Goal: Find specific page/section: Find specific page/section

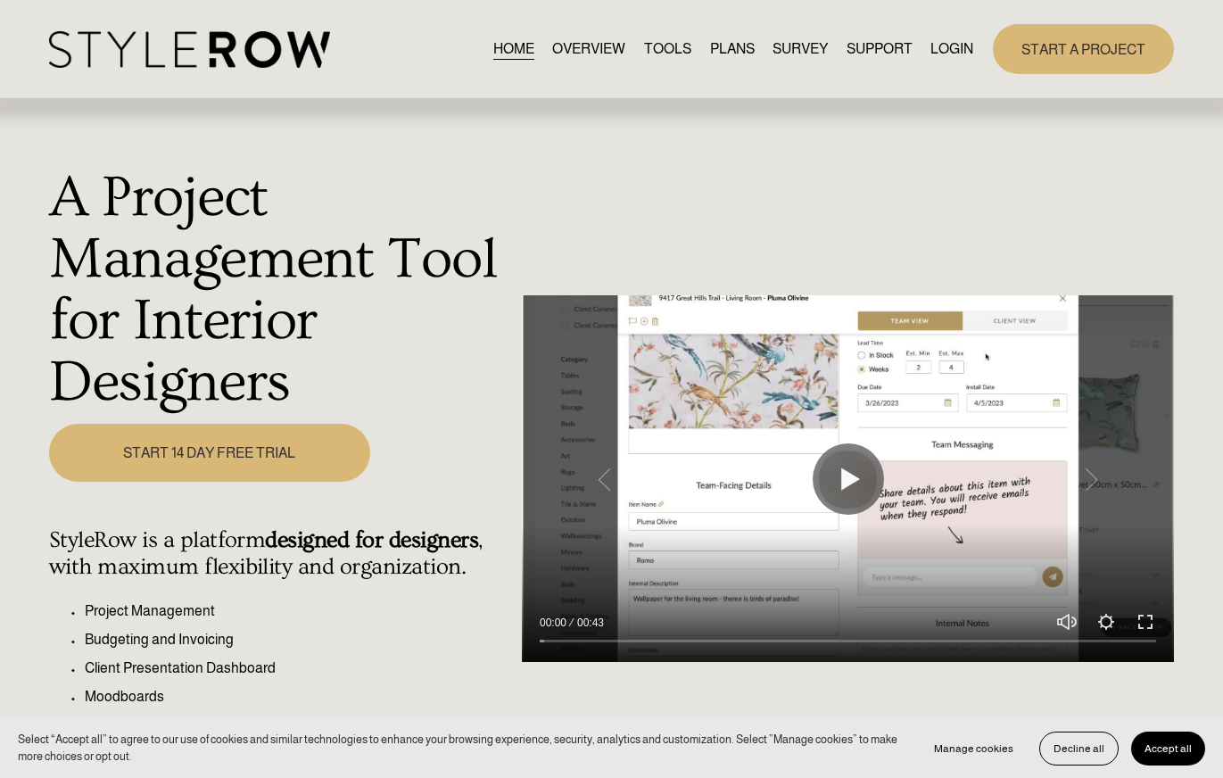
click at [949, 47] on link "LOGIN" at bounding box center [951, 49] width 43 height 24
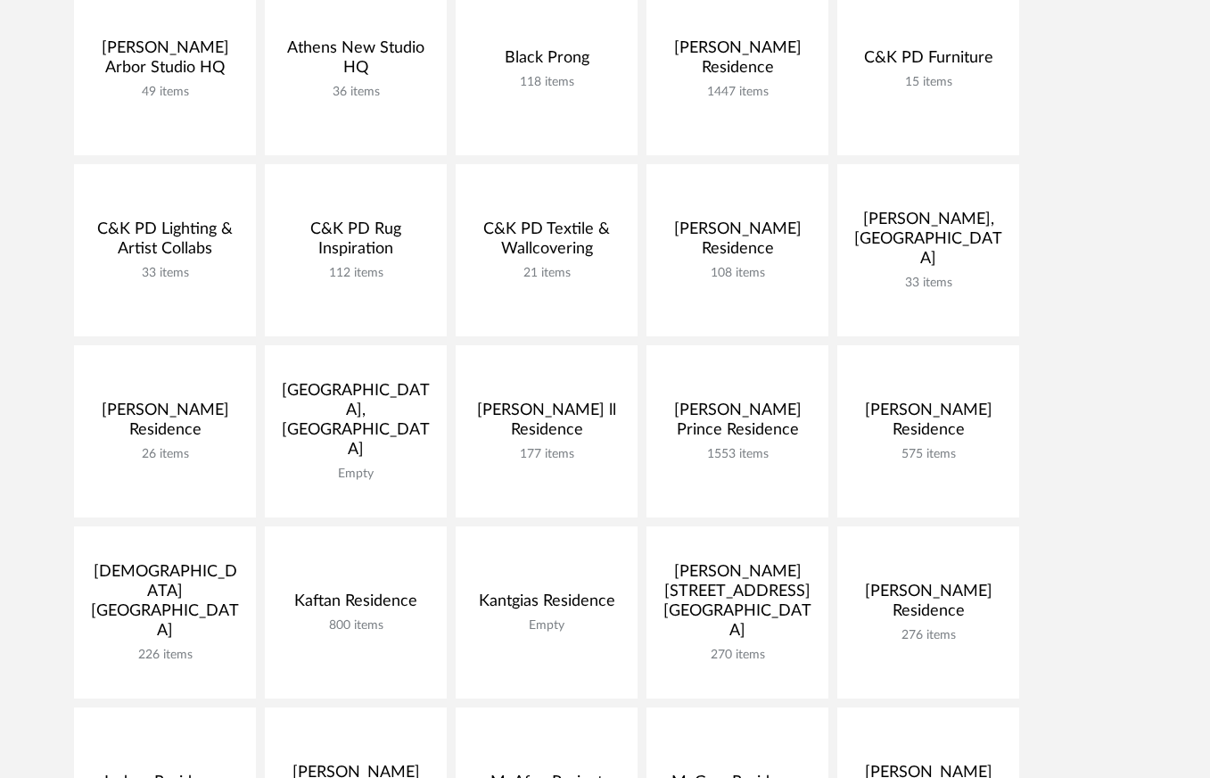
scroll to position [353, 0]
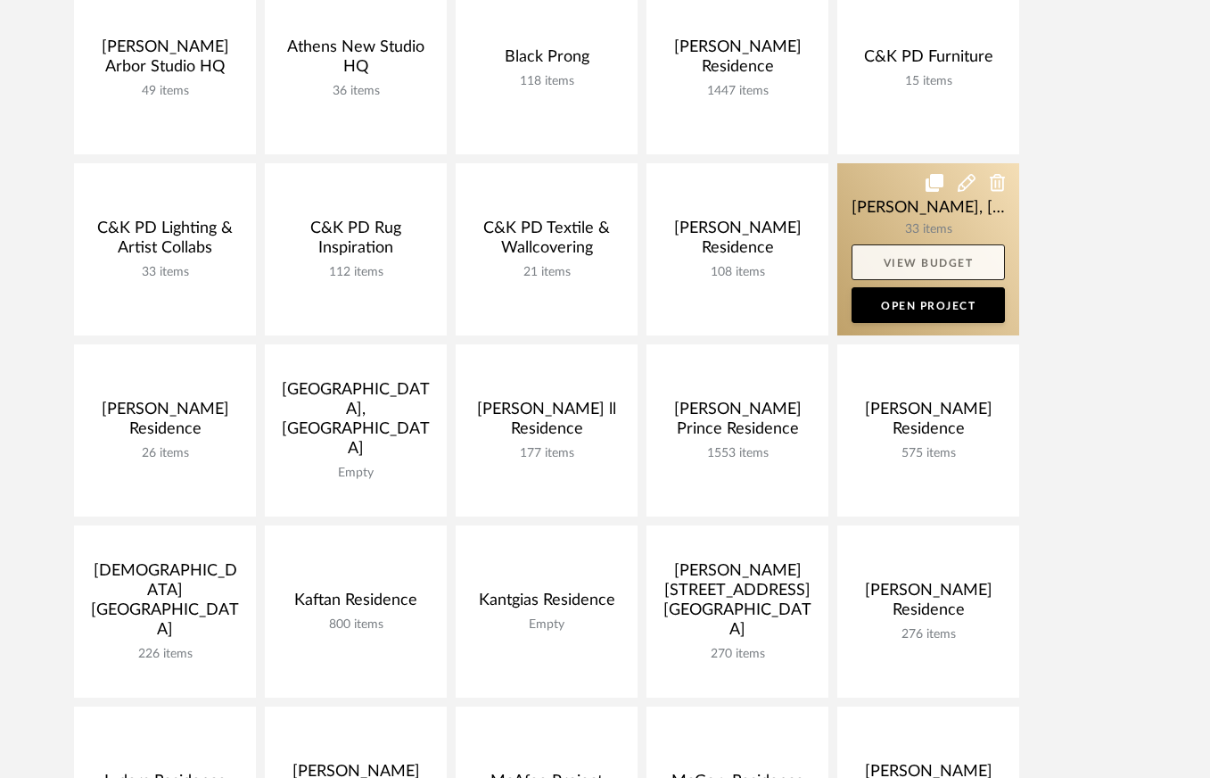
click at [937, 249] on link "View Budget" at bounding box center [928, 262] width 153 height 36
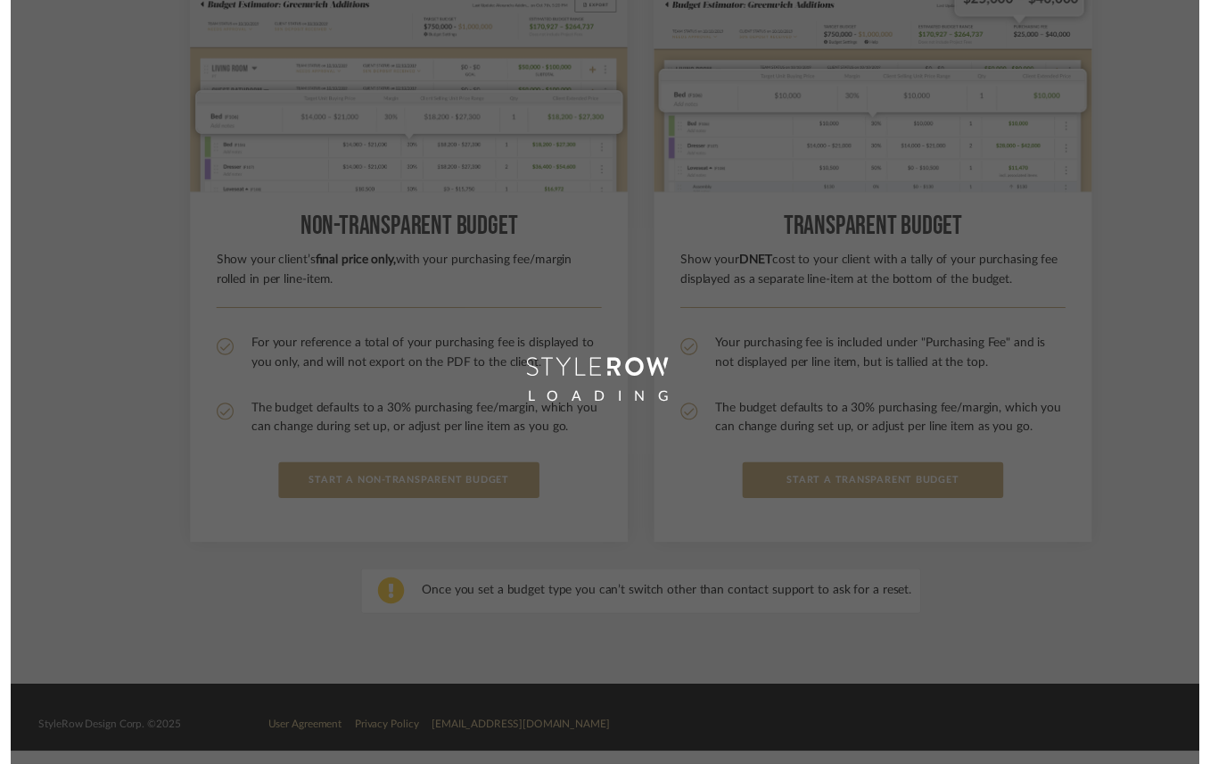
scroll to position [284, 0]
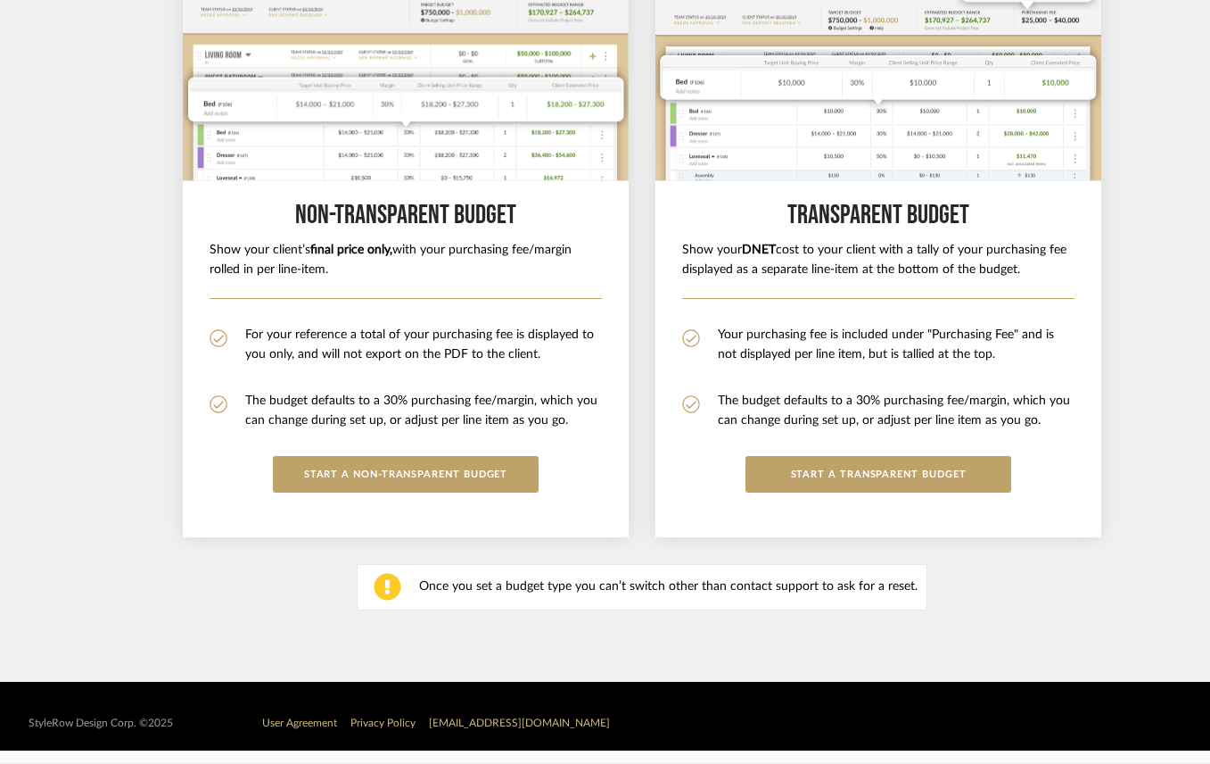
click at [102, 388] on section "Choose How to Display Your Margin Non-Transparent BUDGET Show your client’s fin…" at bounding box center [642, 263] width 1284 height 837
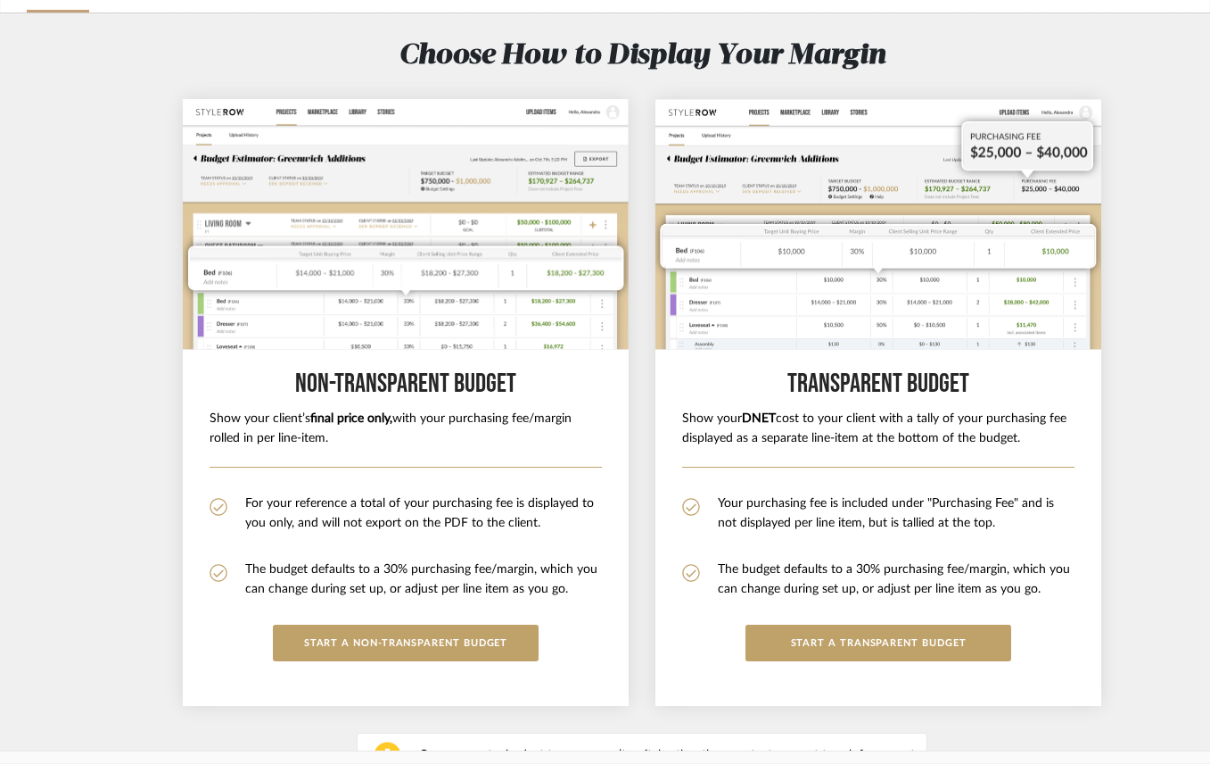
scroll to position [0, 0]
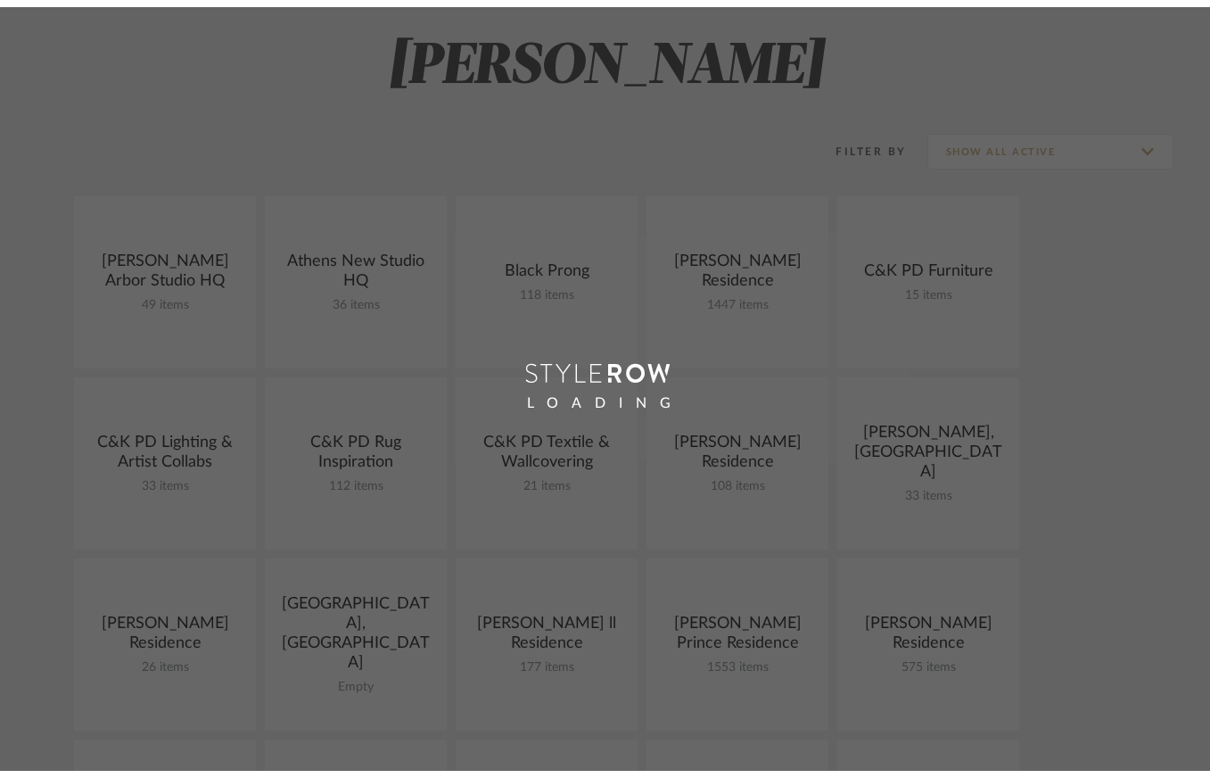
scroll to position [284, 0]
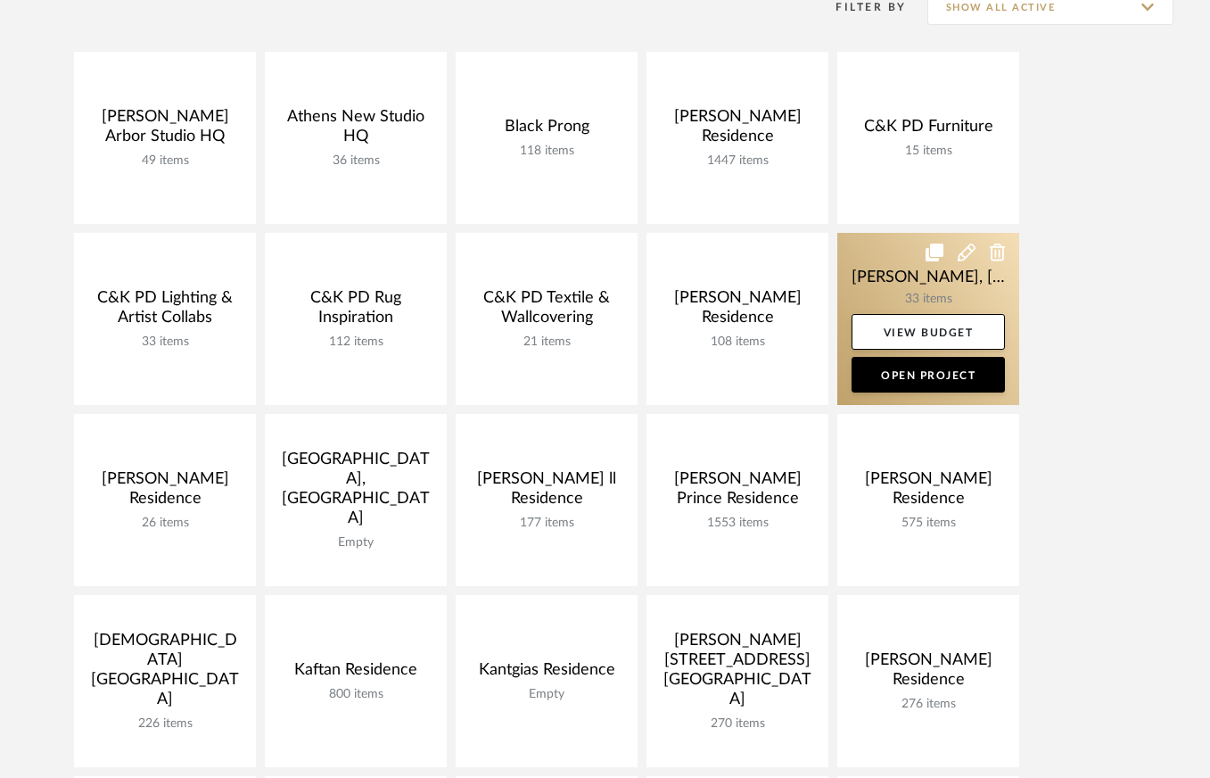
click at [910, 275] on link at bounding box center [929, 319] width 182 height 172
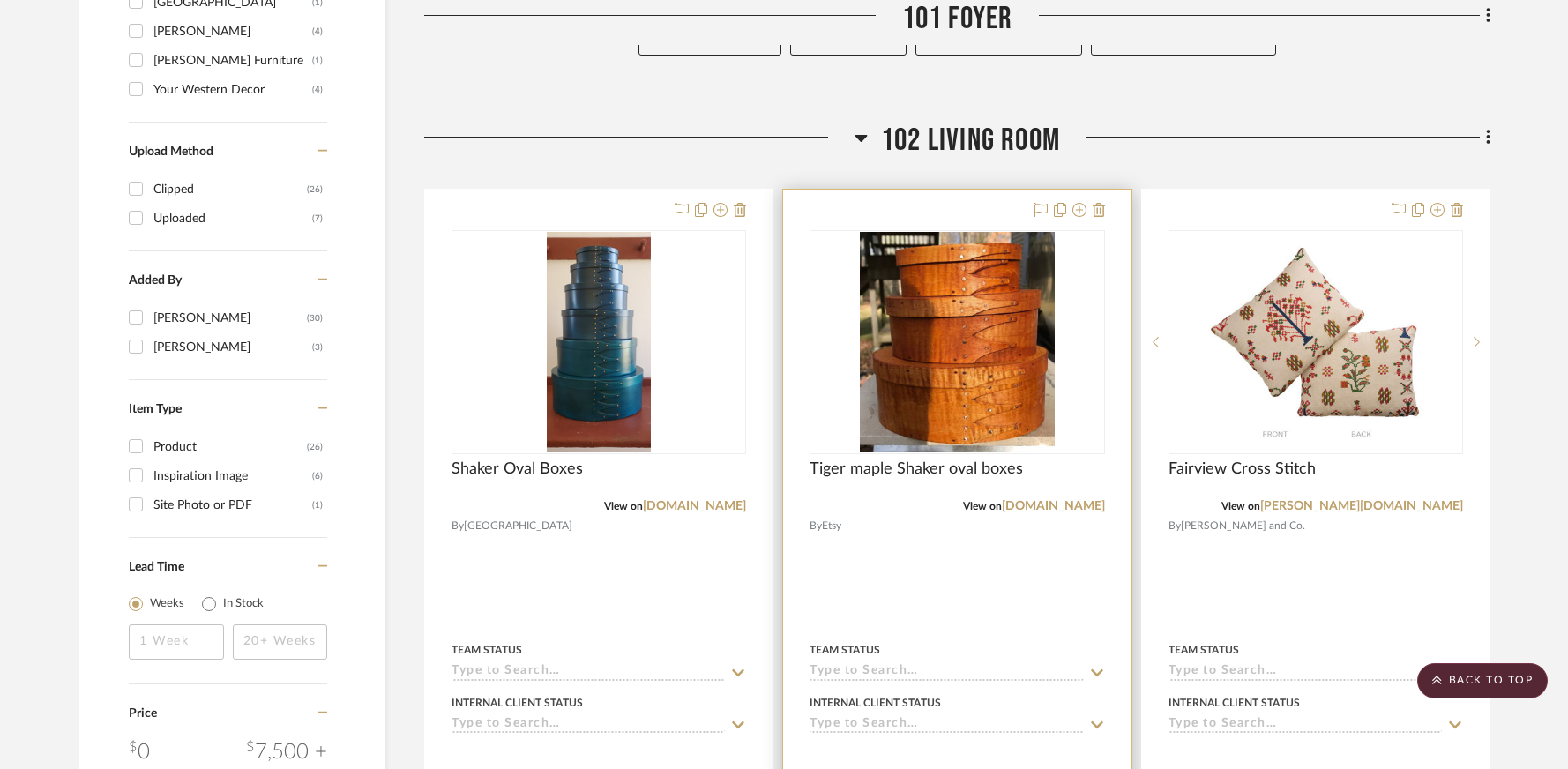
scroll to position [1763, 0]
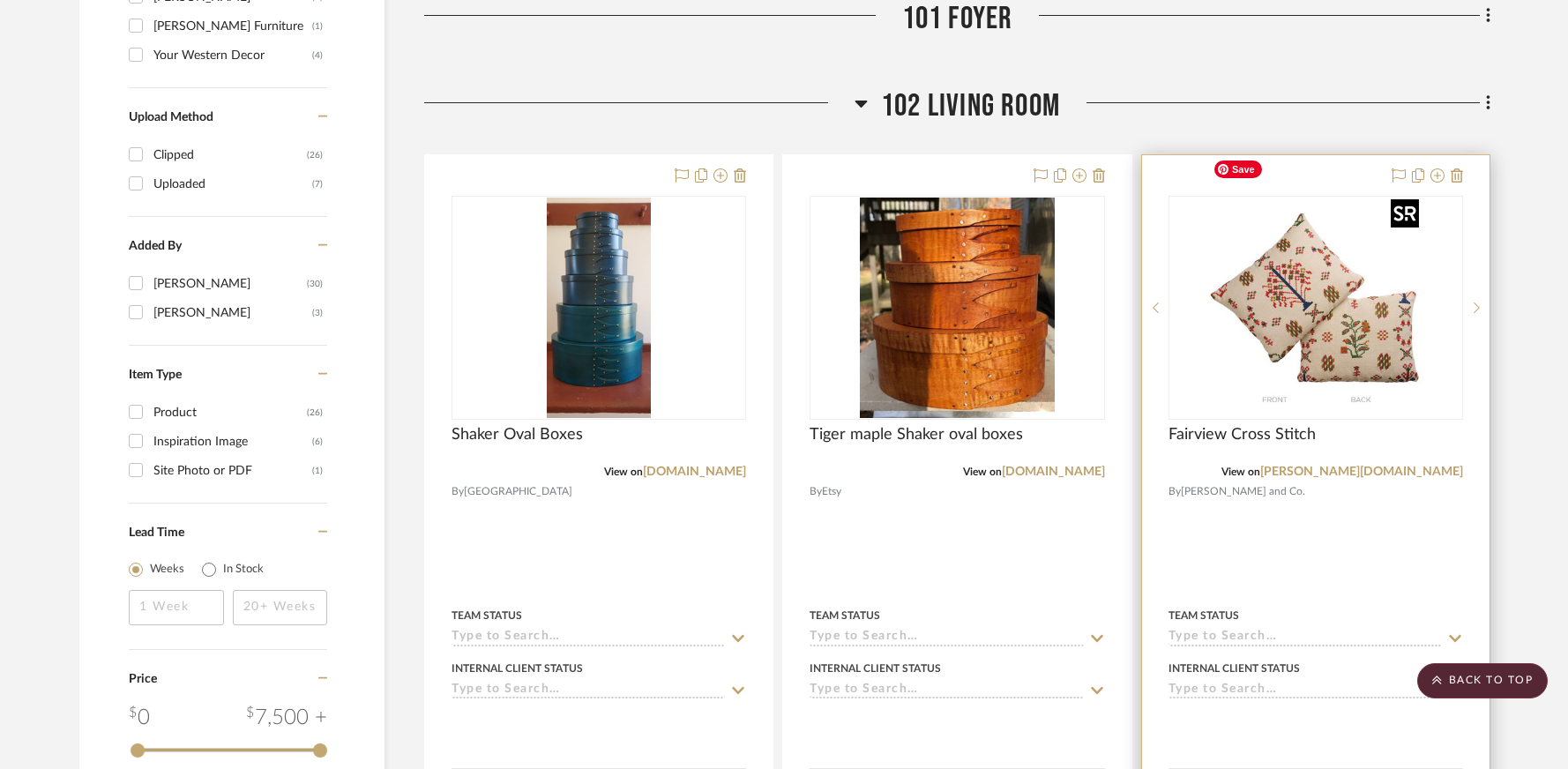
click at [1208, 286] on img "0" at bounding box center [1315, 307] width 220 height 220
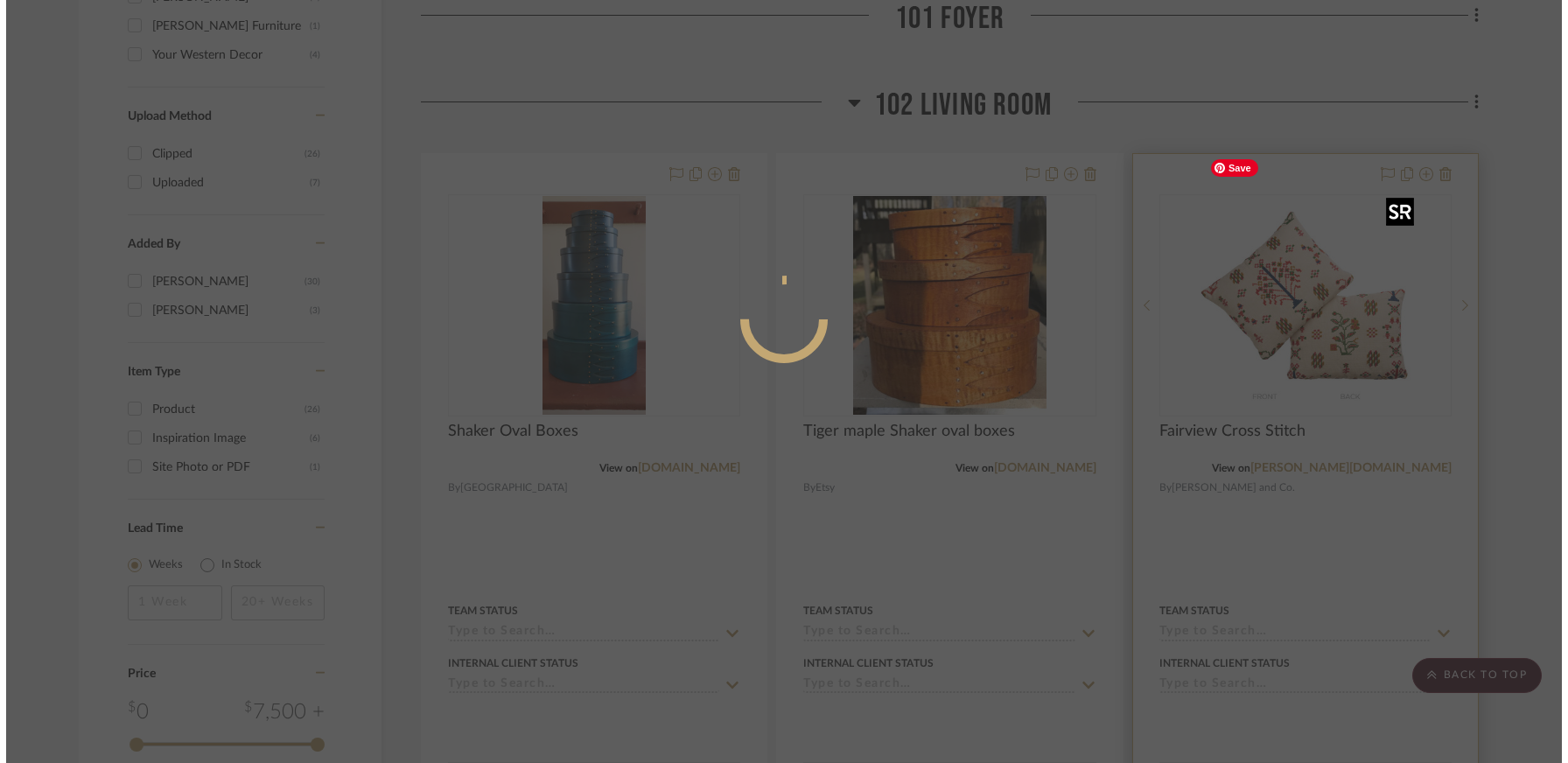
scroll to position [0, 0]
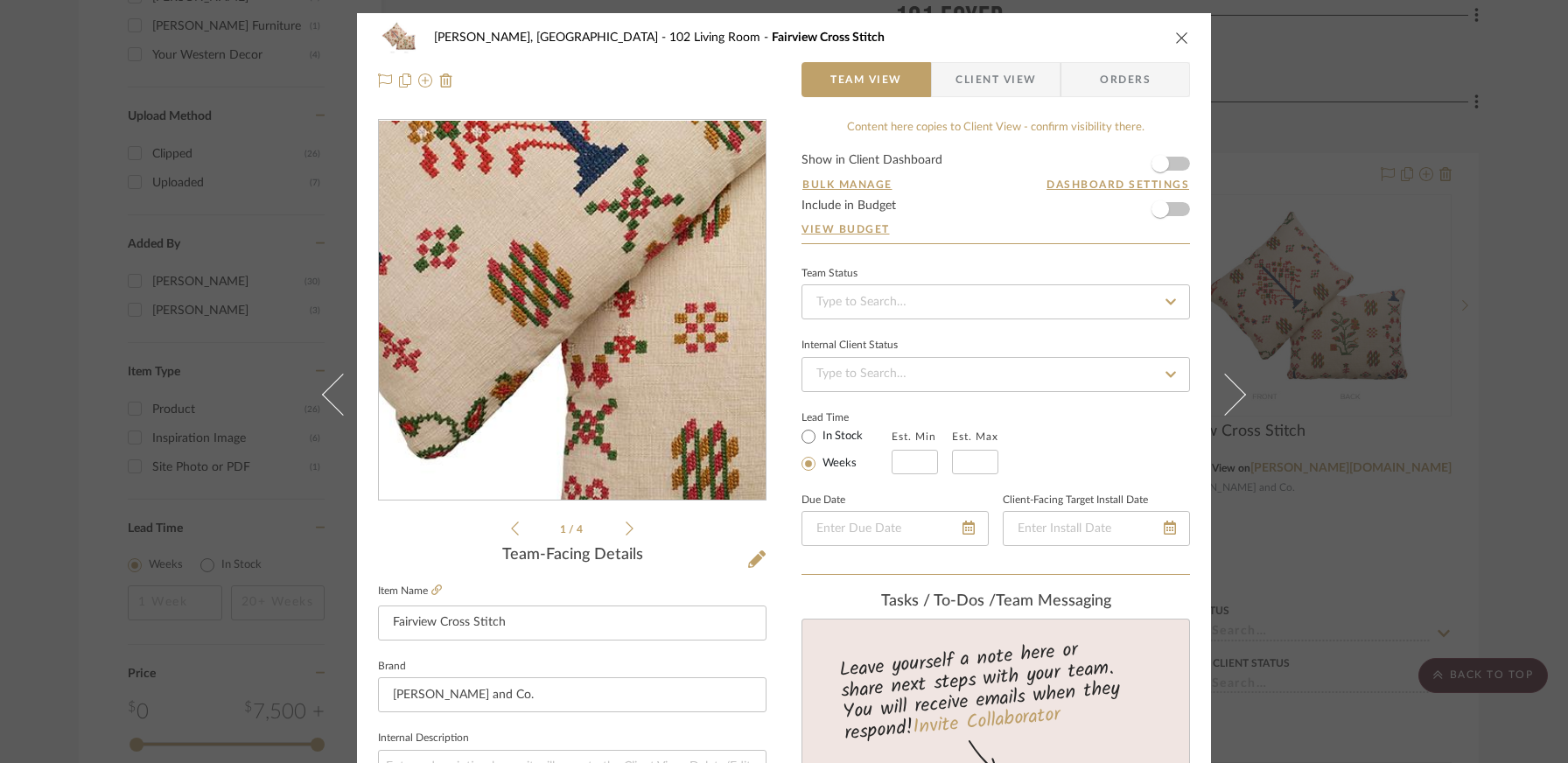
click at [544, 355] on img "0" at bounding box center [572, 310] width 380 height 380
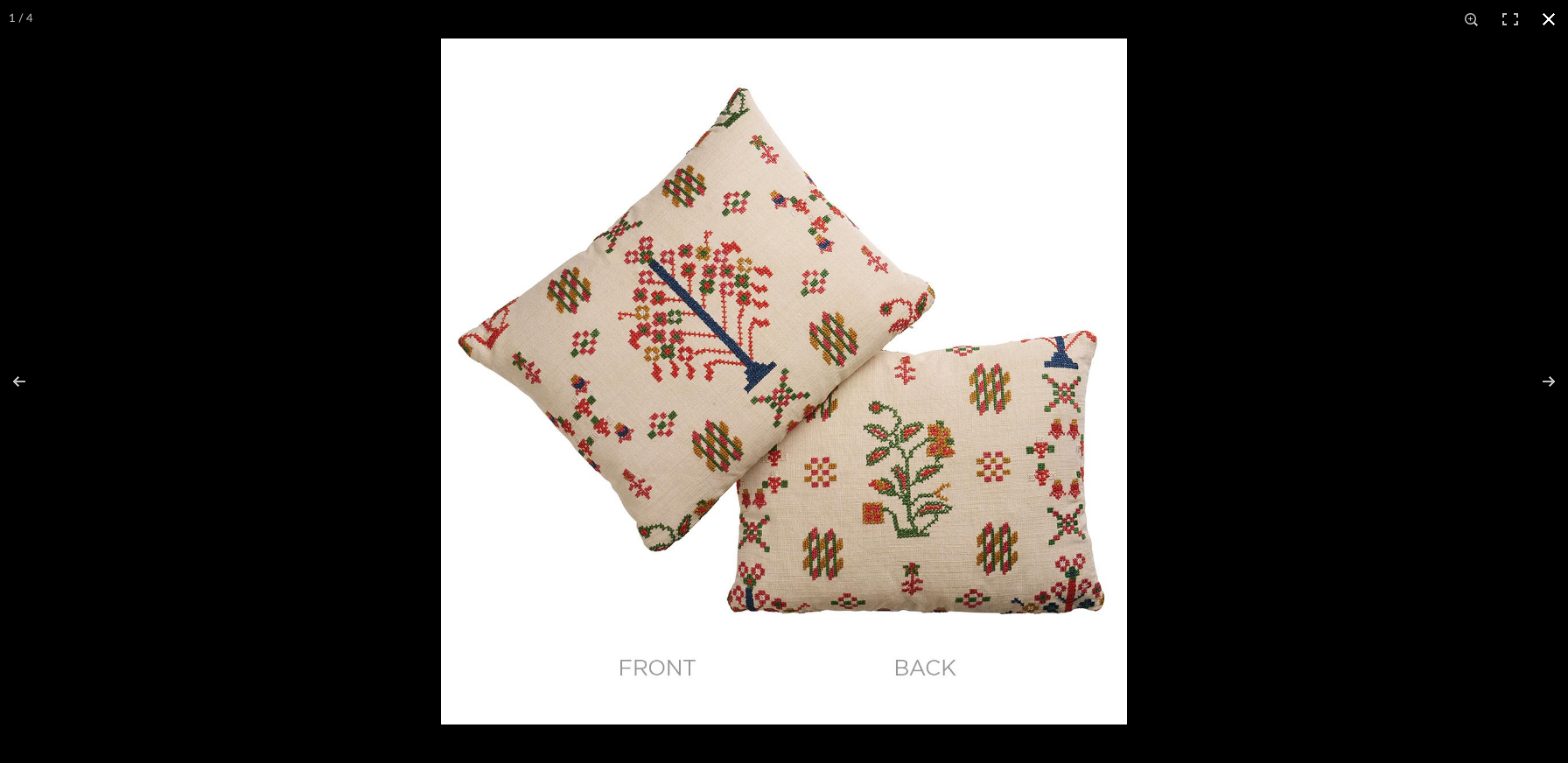
click at [1199, 27] on button at bounding box center [1548, 19] width 38 height 38
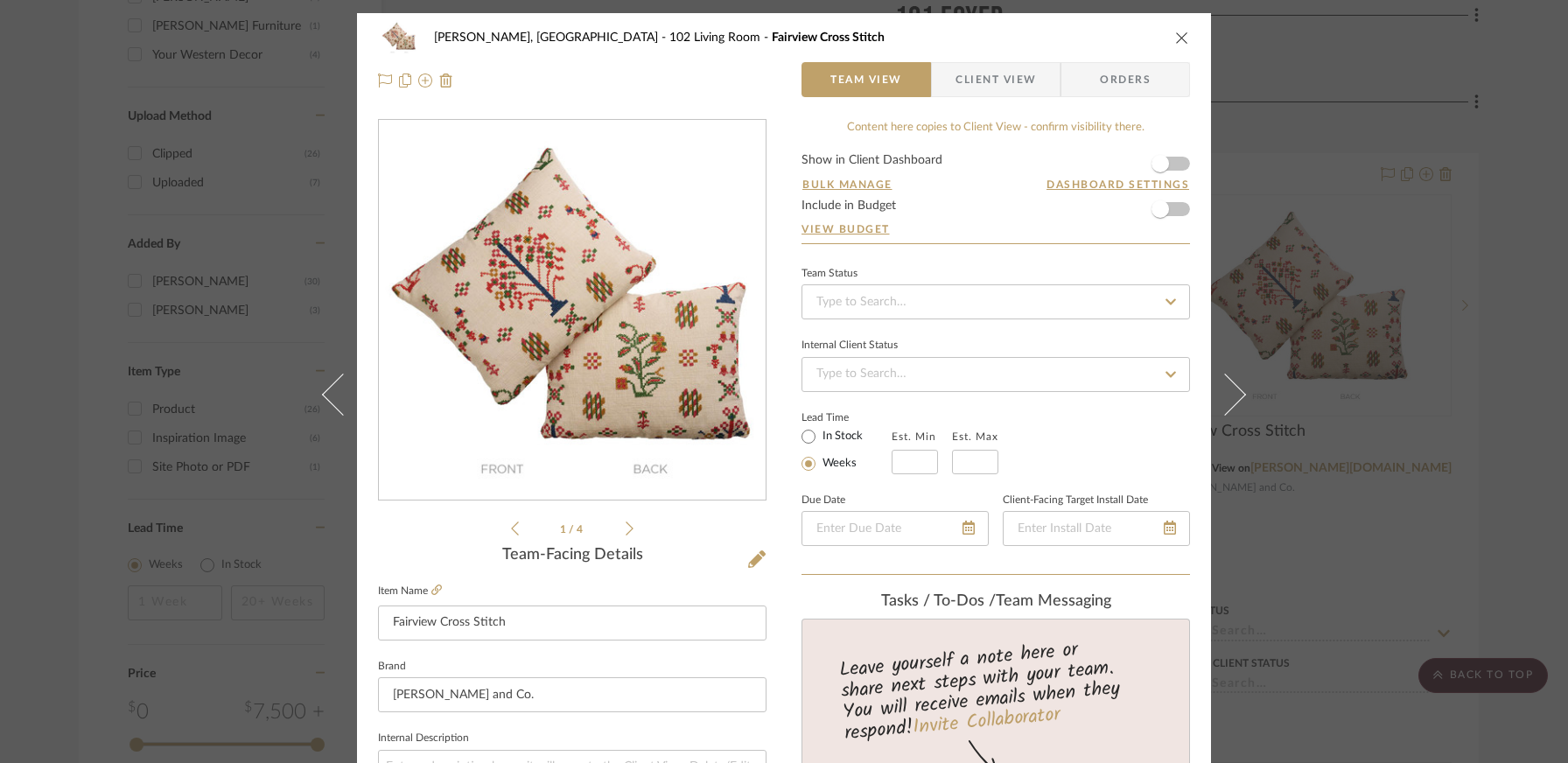
click at [1176, 36] on icon "close" at bounding box center [1182, 37] width 14 height 14
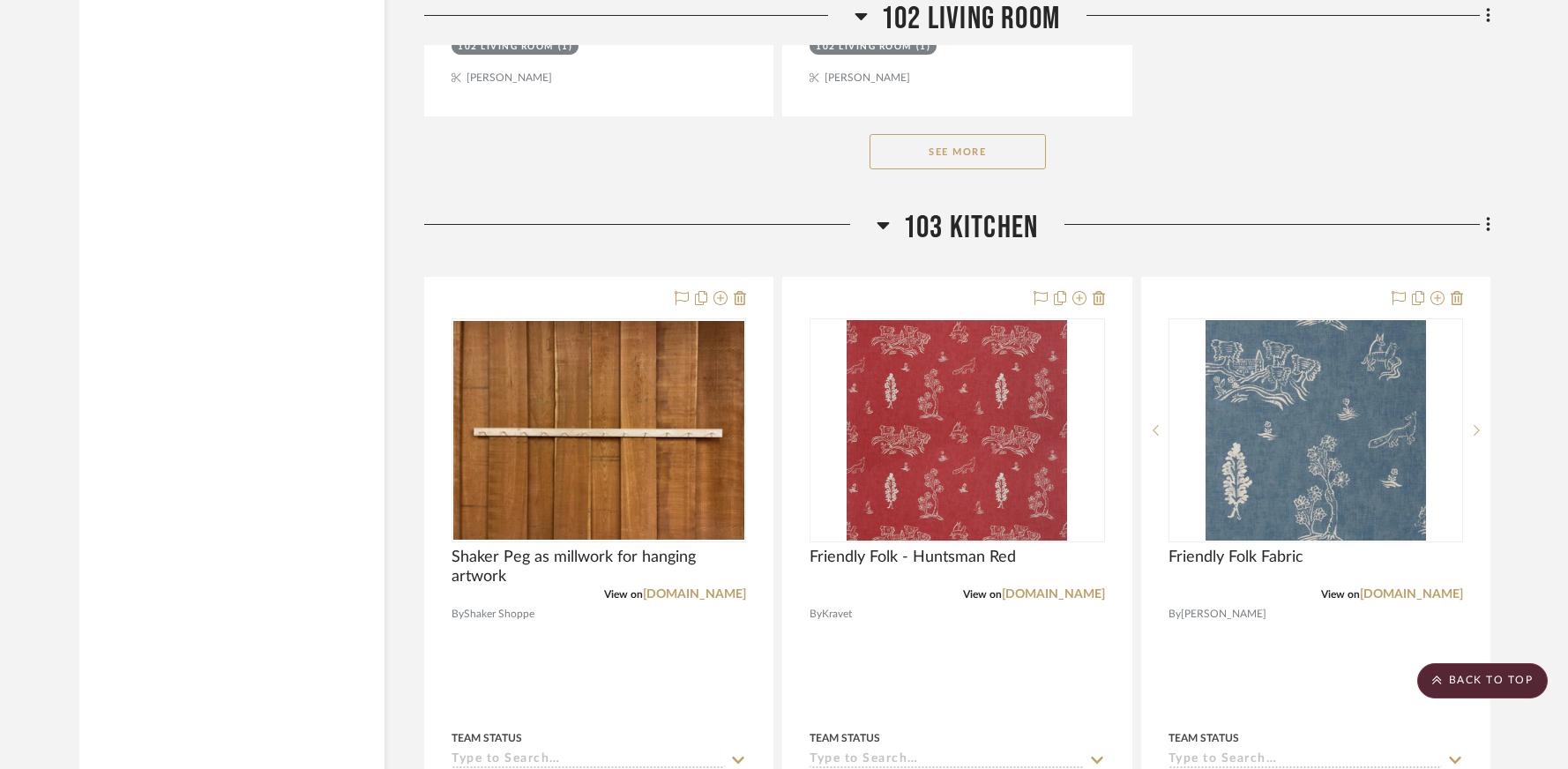
scroll to position [4140, 0]
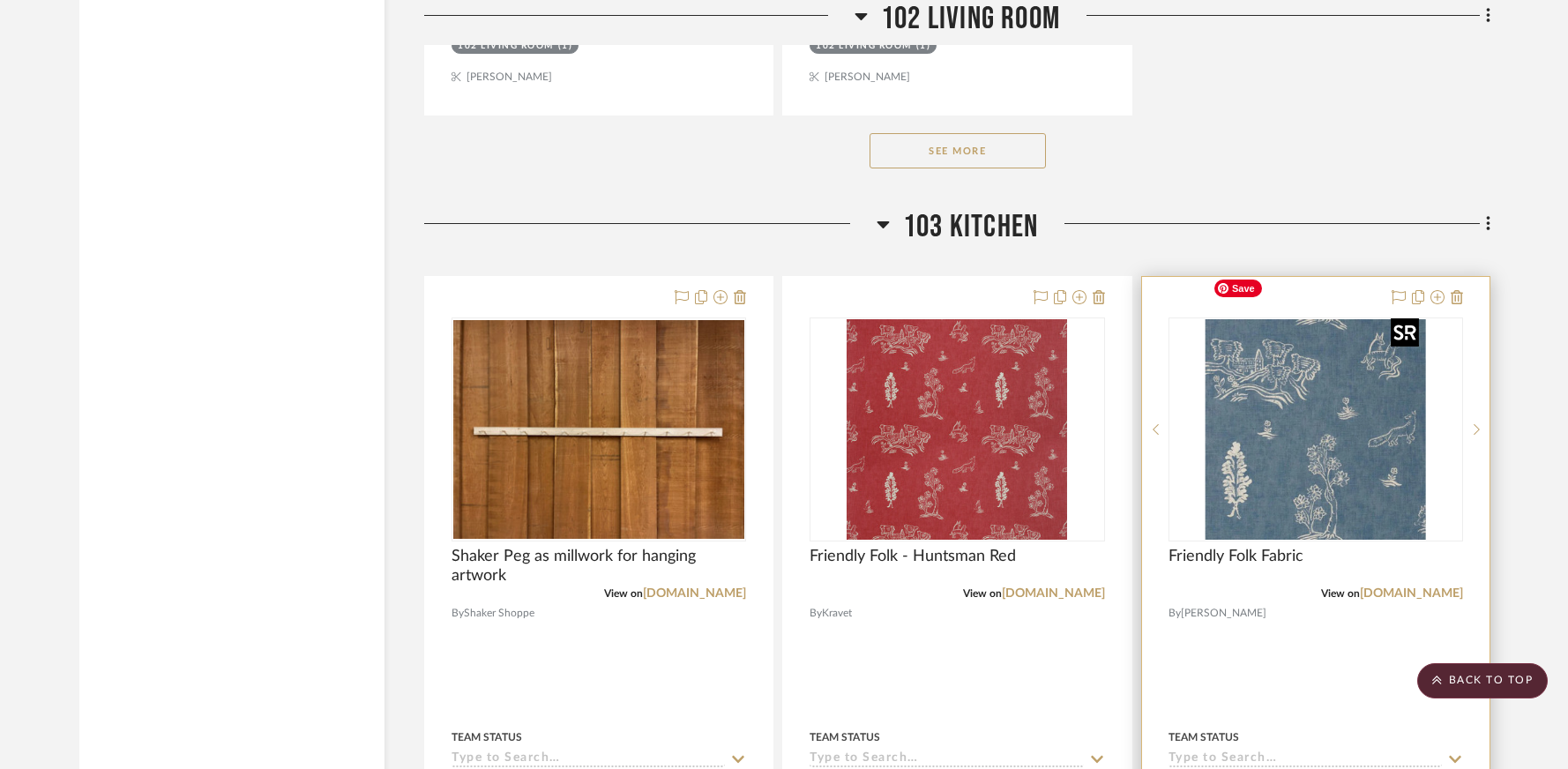
click at [1208, 411] on div at bounding box center [1316, 429] width 295 height 224
click at [1208, 418] on img "0" at bounding box center [1315, 429] width 220 height 220
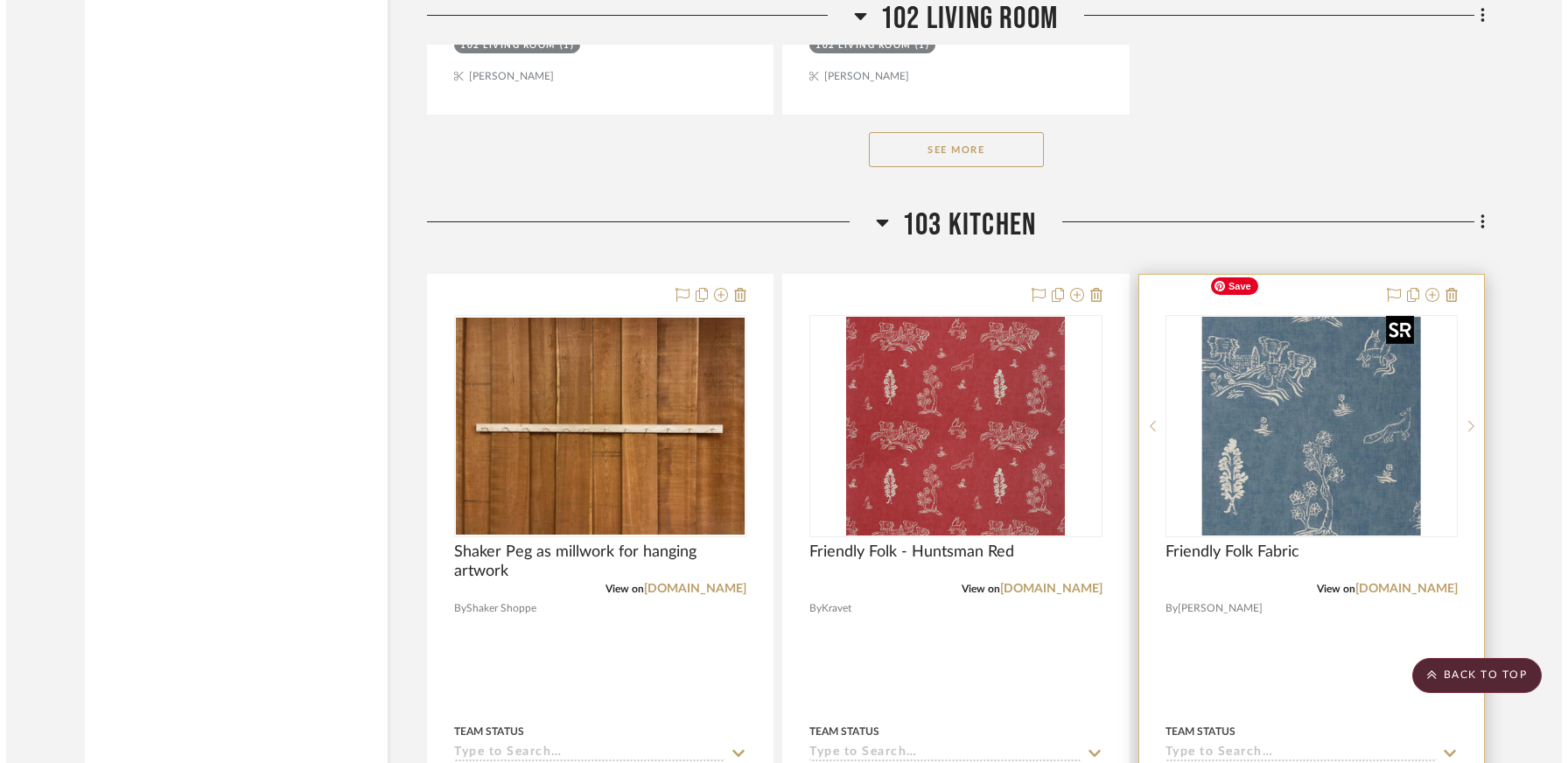
scroll to position [0, 0]
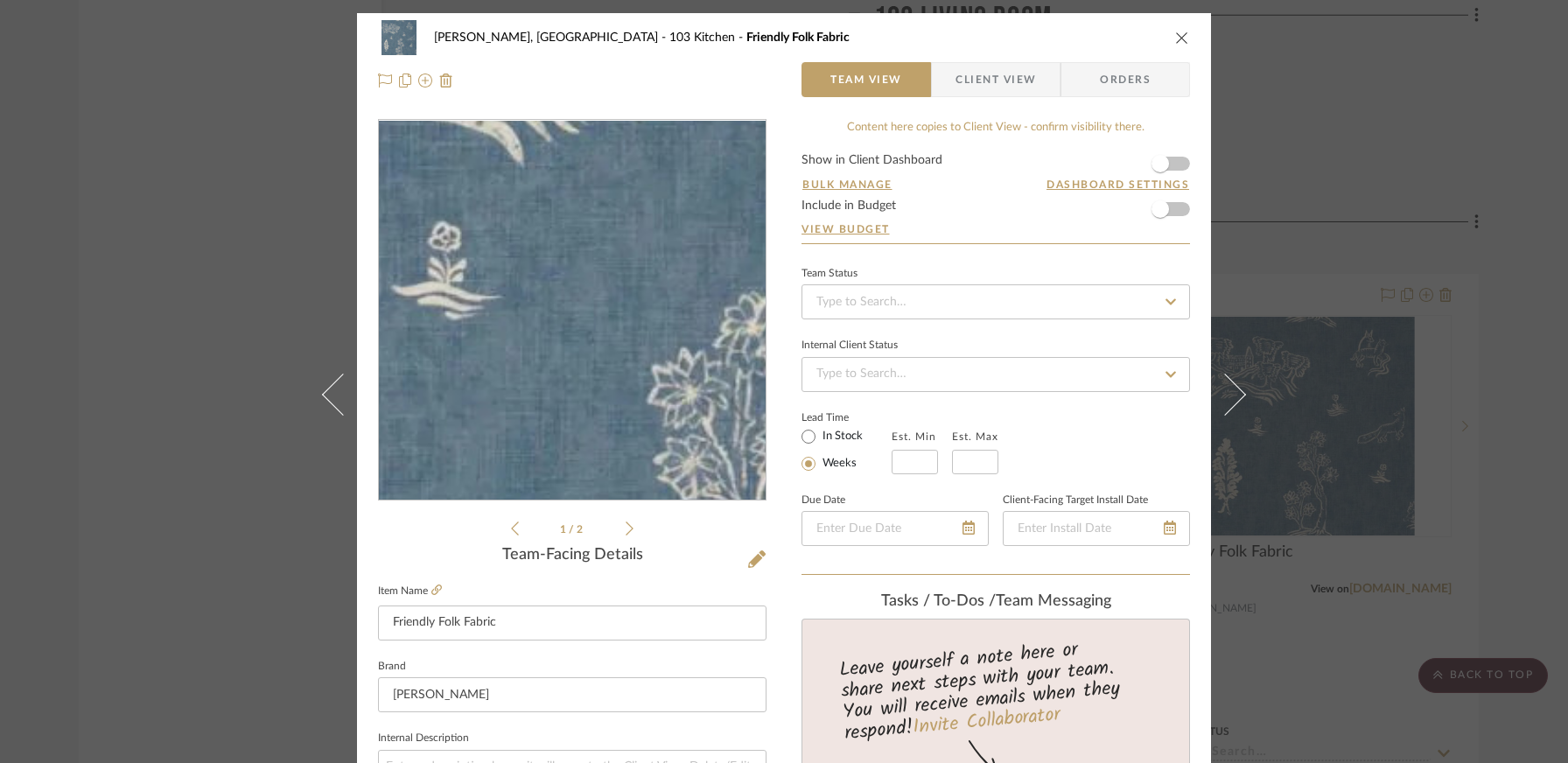
click at [526, 325] on img "0" at bounding box center [572, 310] width 380 height 380
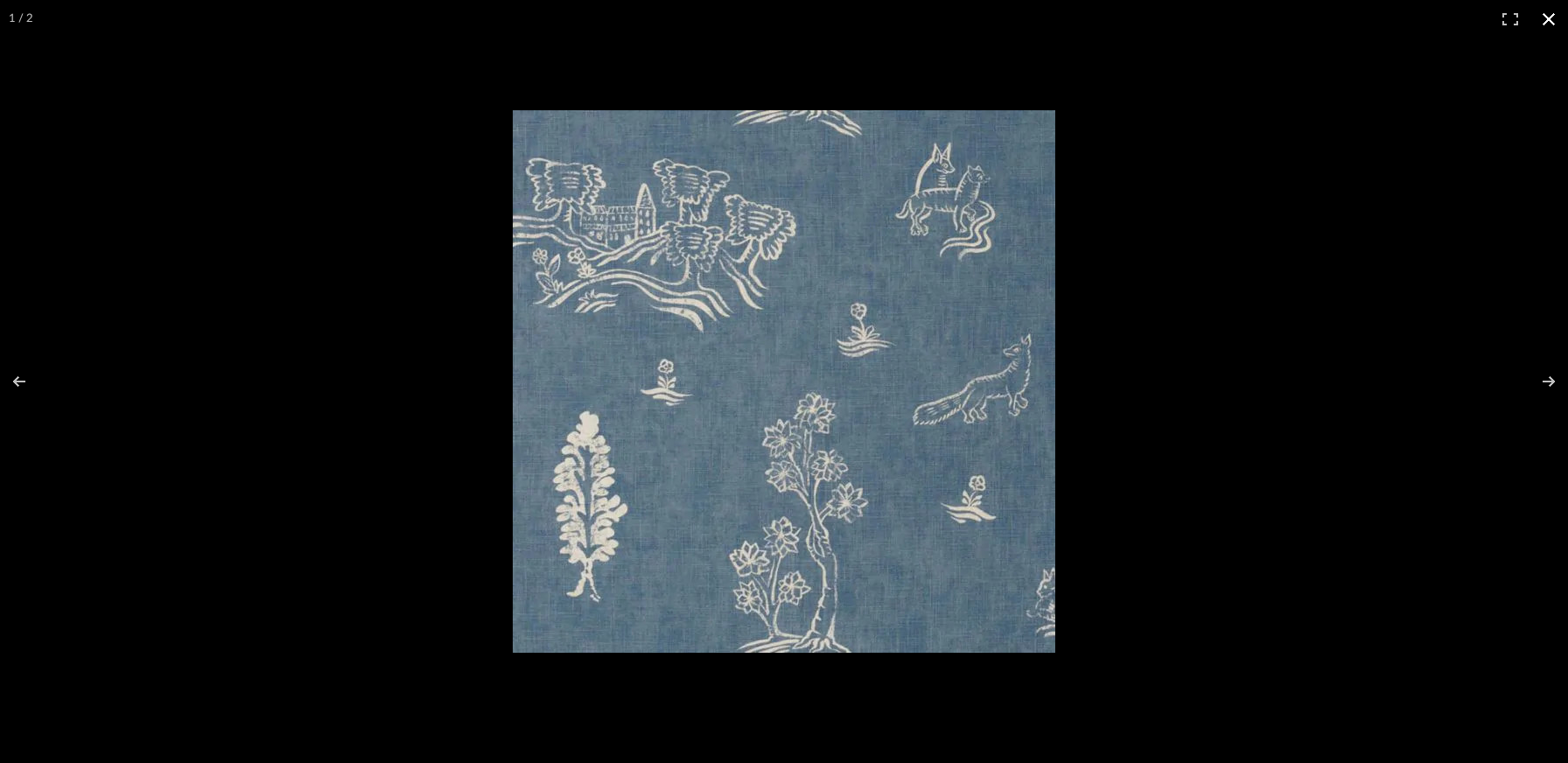
click at [1199, 24] on button at bounding box center [1548, 19] width 38 height 38
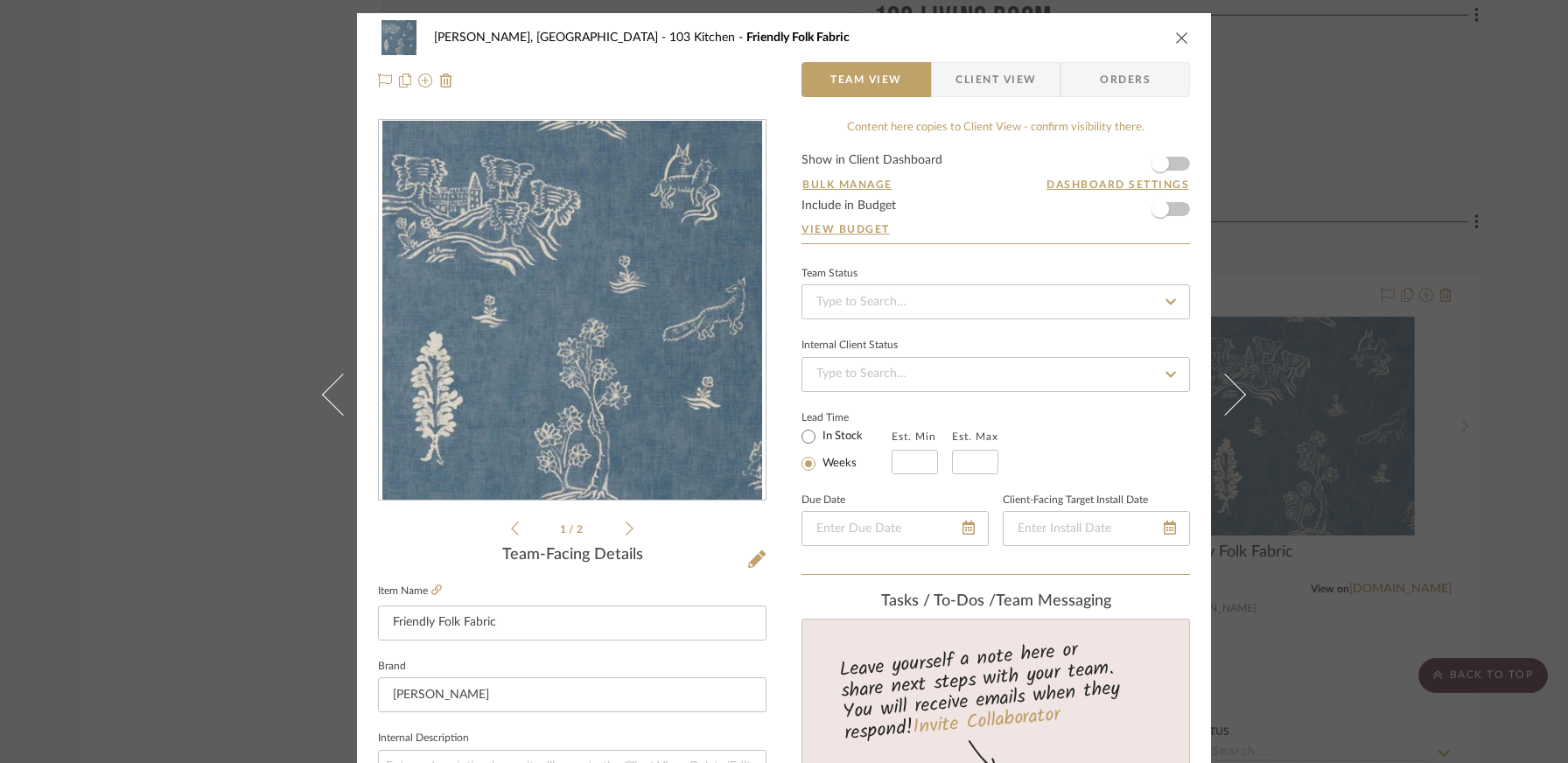
click at [1176, 35] on icon "close" at bounding box center [1182, 37] width 14 height 14
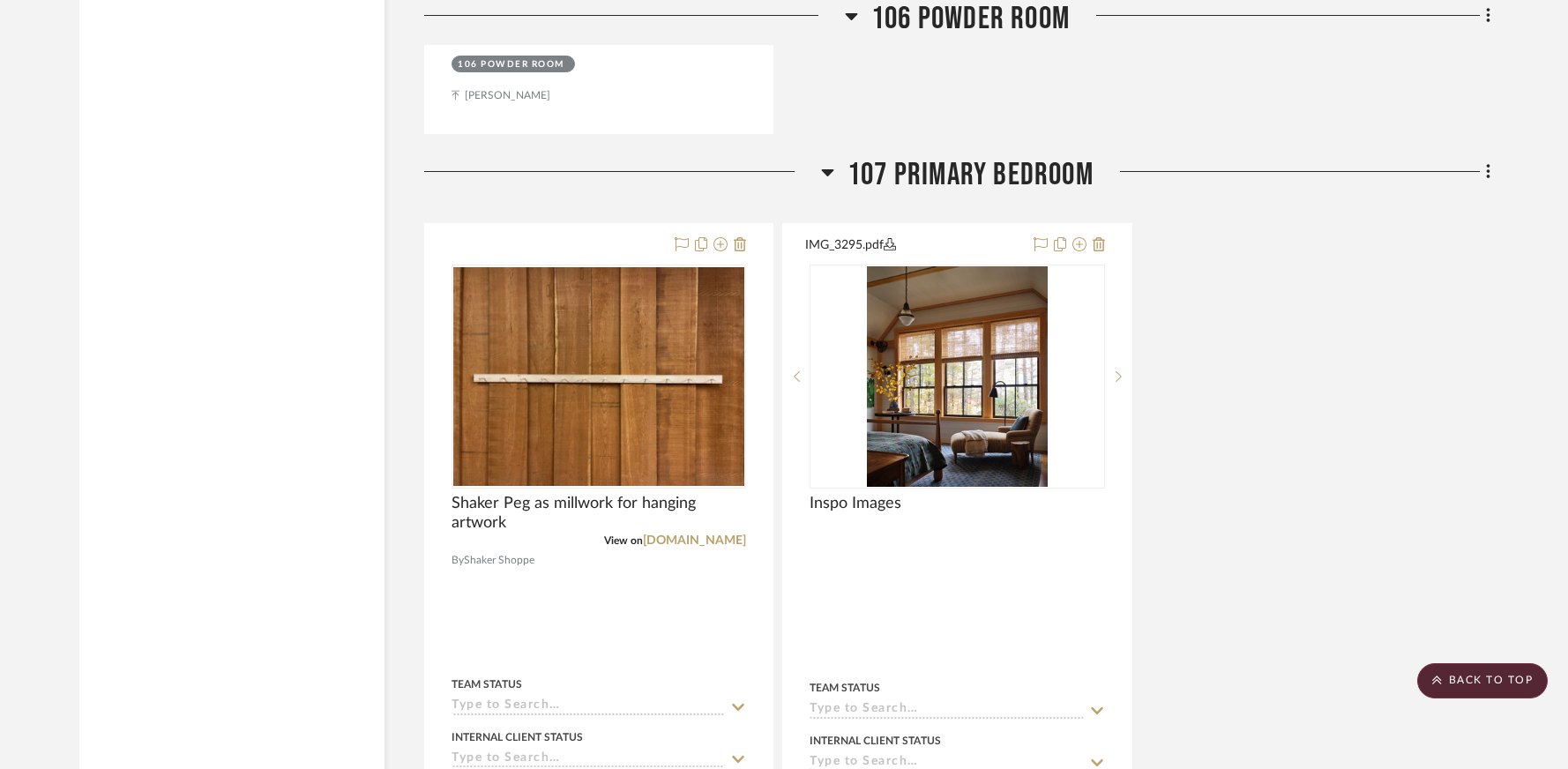
scroll to position [8448, 0]
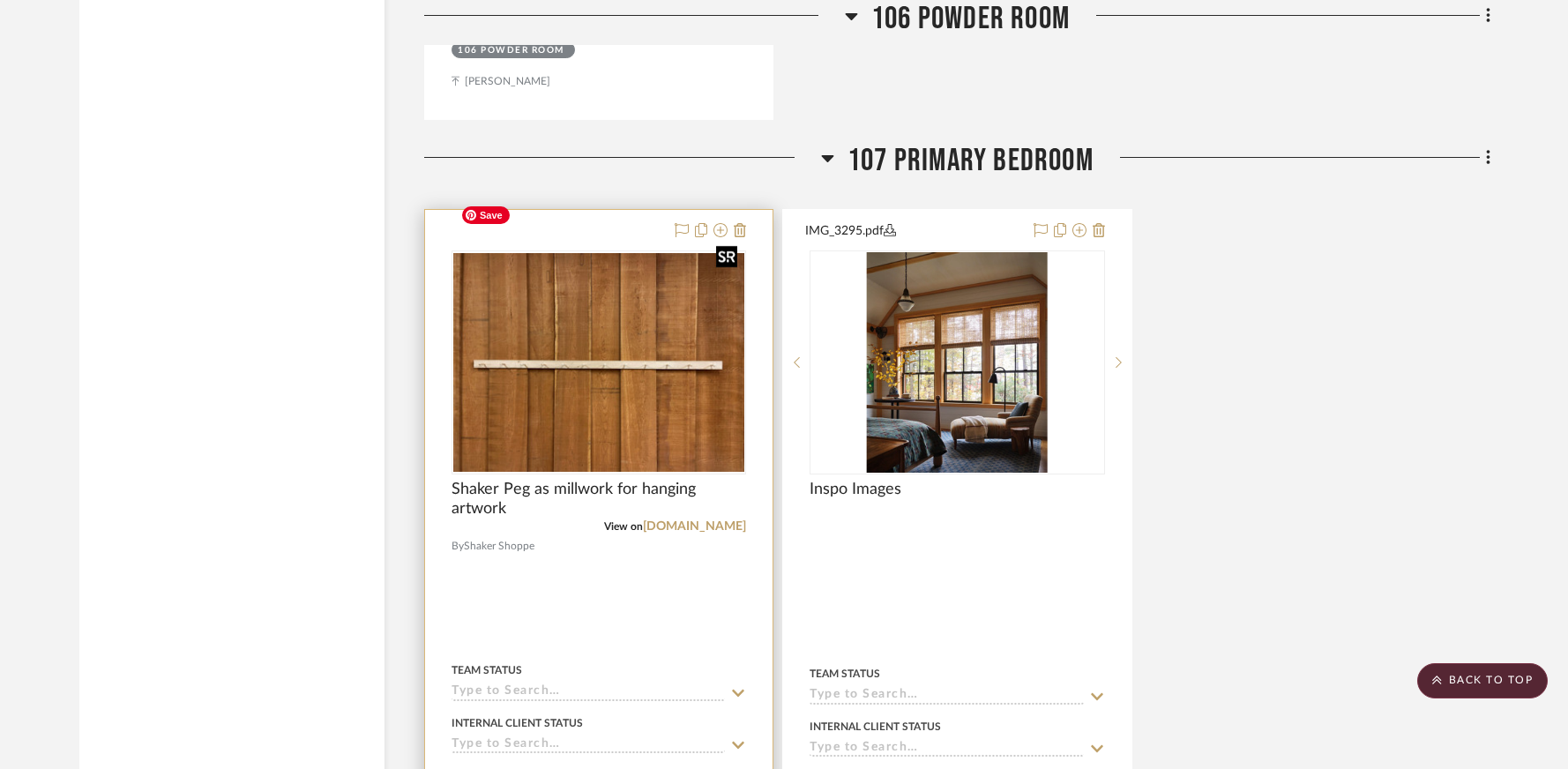
click at [608, 320] on img "0" at bounding box center [598, 362] width 291 height 218
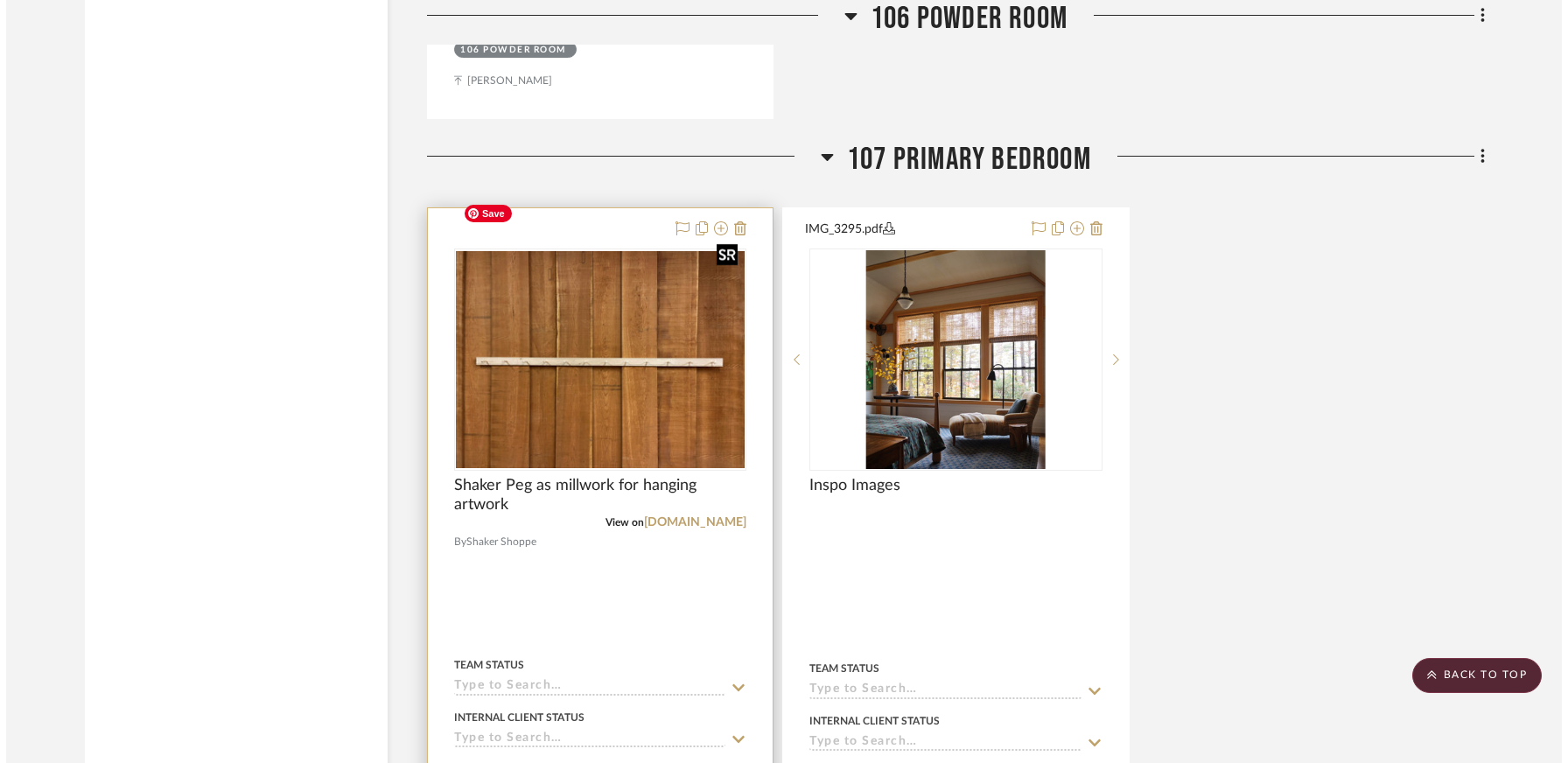
scroll to position [0, 0]
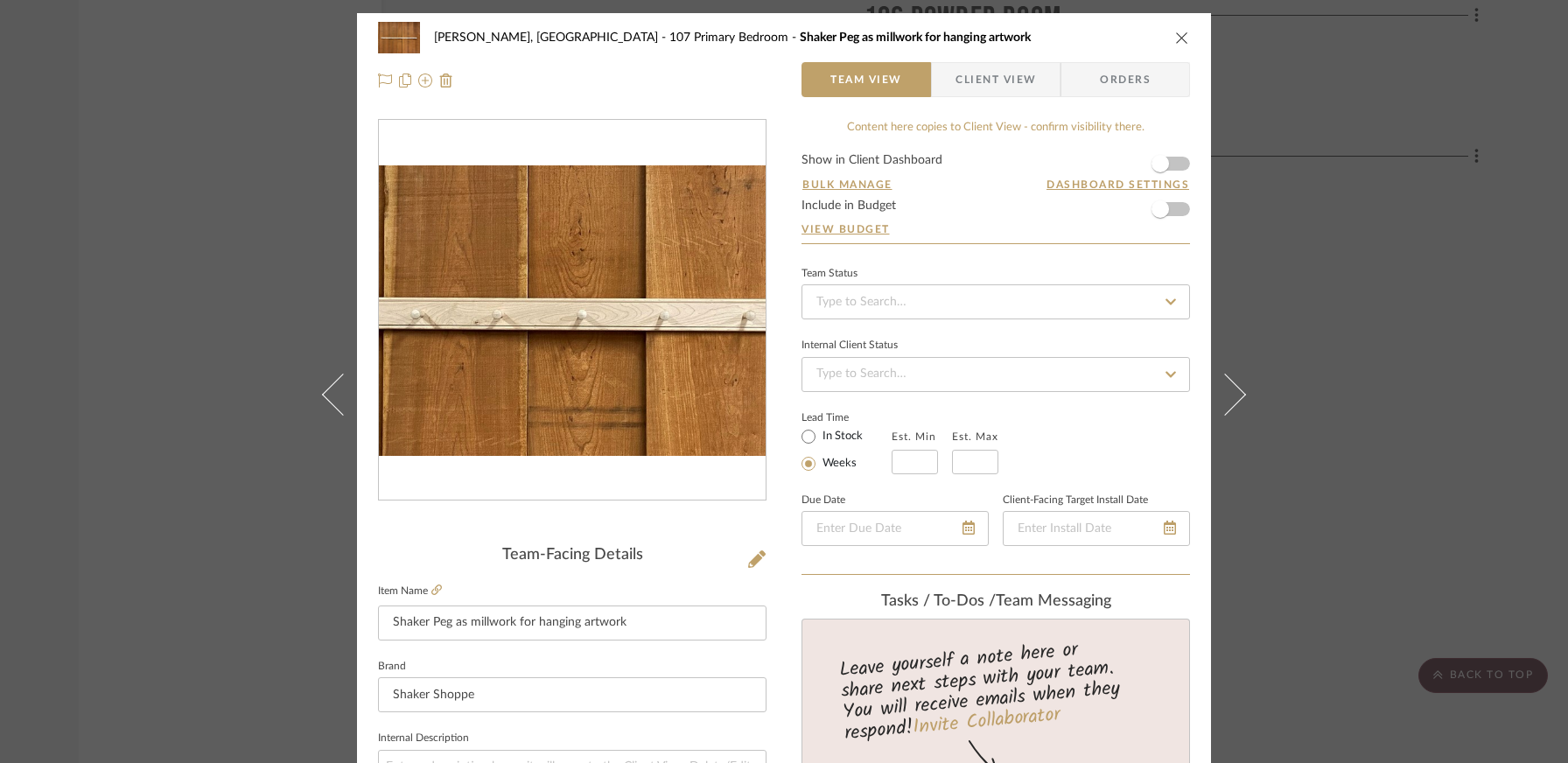
click at [571, 318] on img "0" at bounding box center [572, 311] width 387 height 290
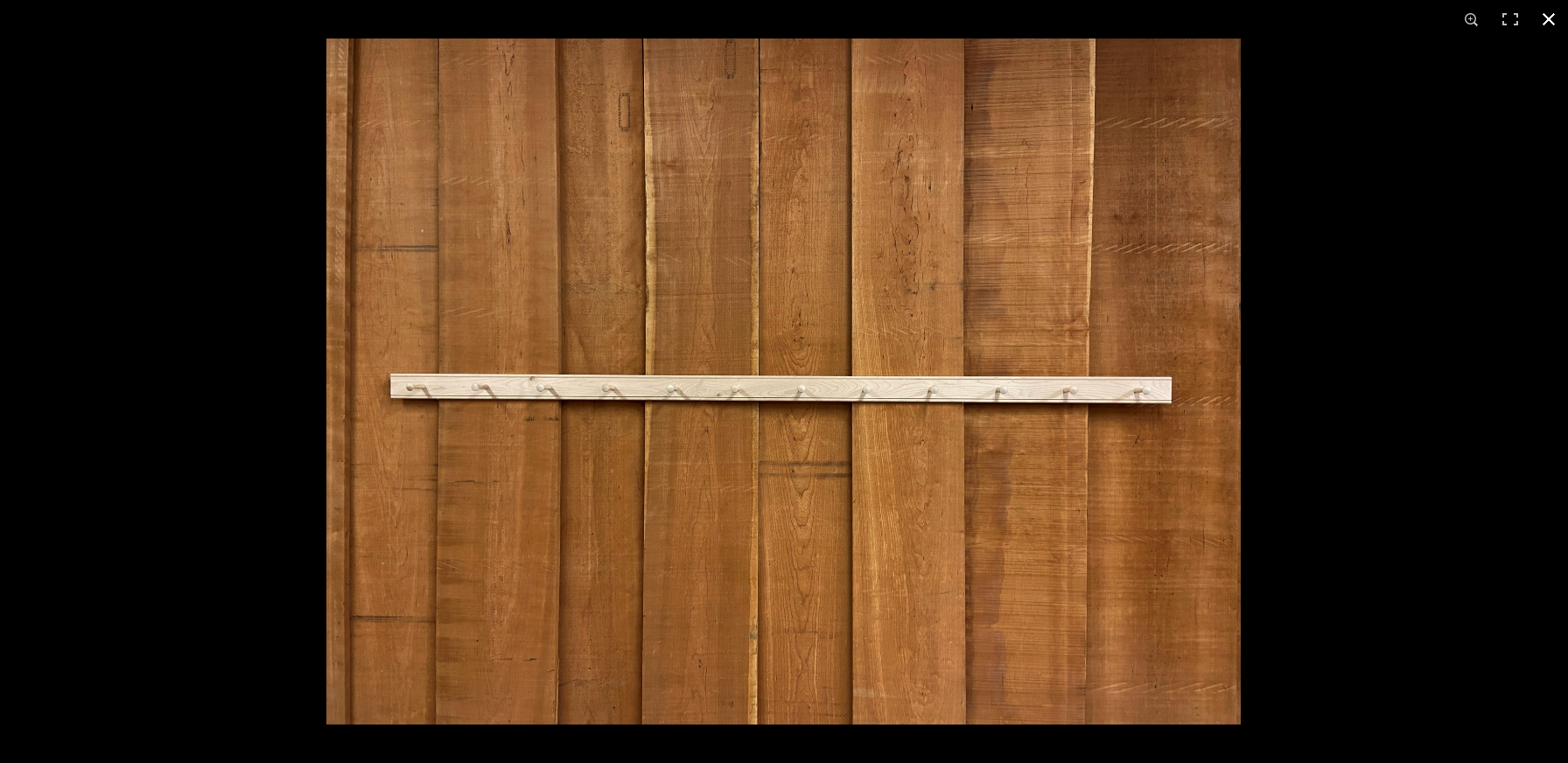
click at [1199, 17] on button at bounding box center [1548, 19] width 38 height 38
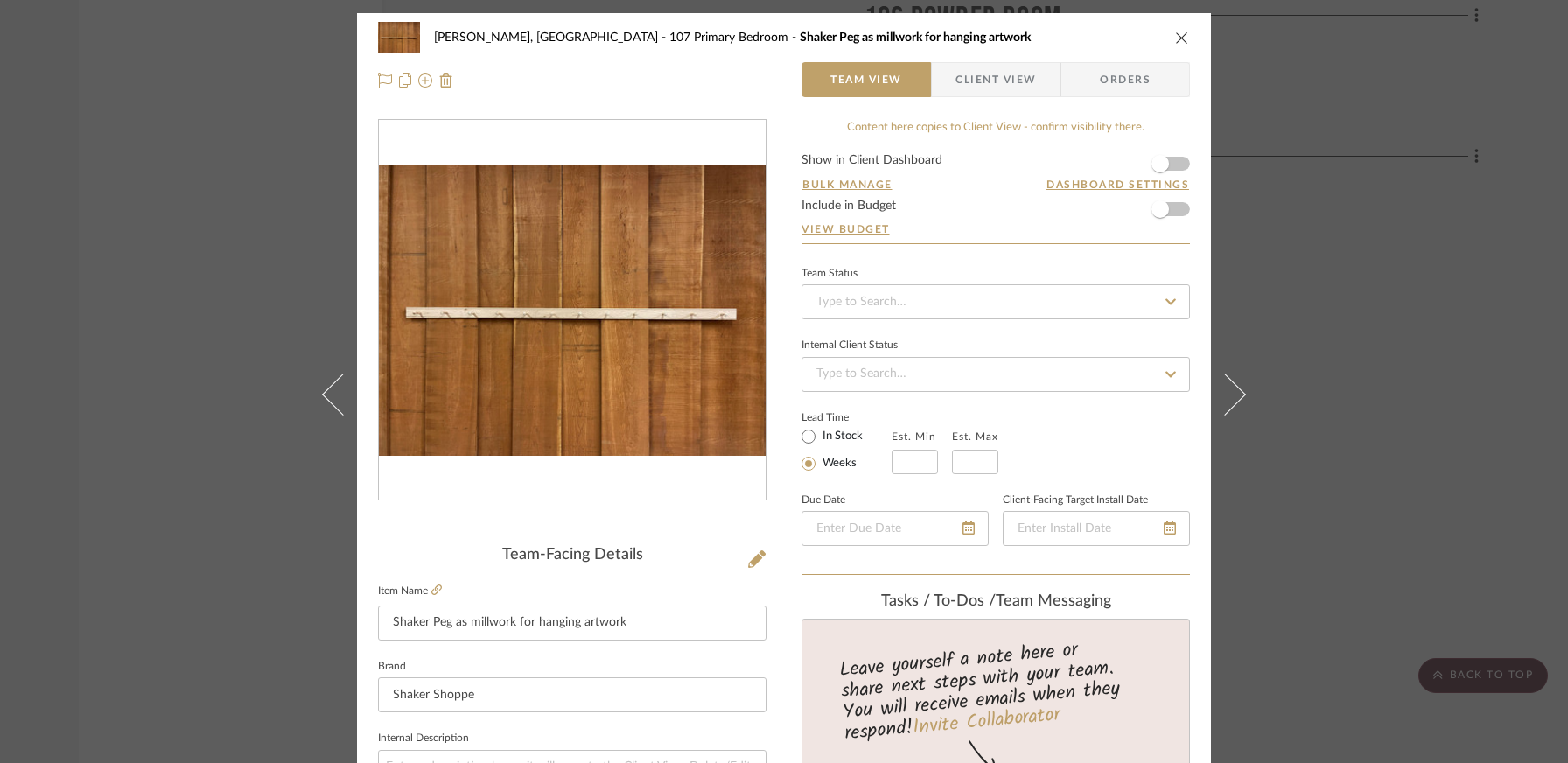
click at [1177, 33] on icon "close" at bounding box center [1182, 37] width 14 height 14
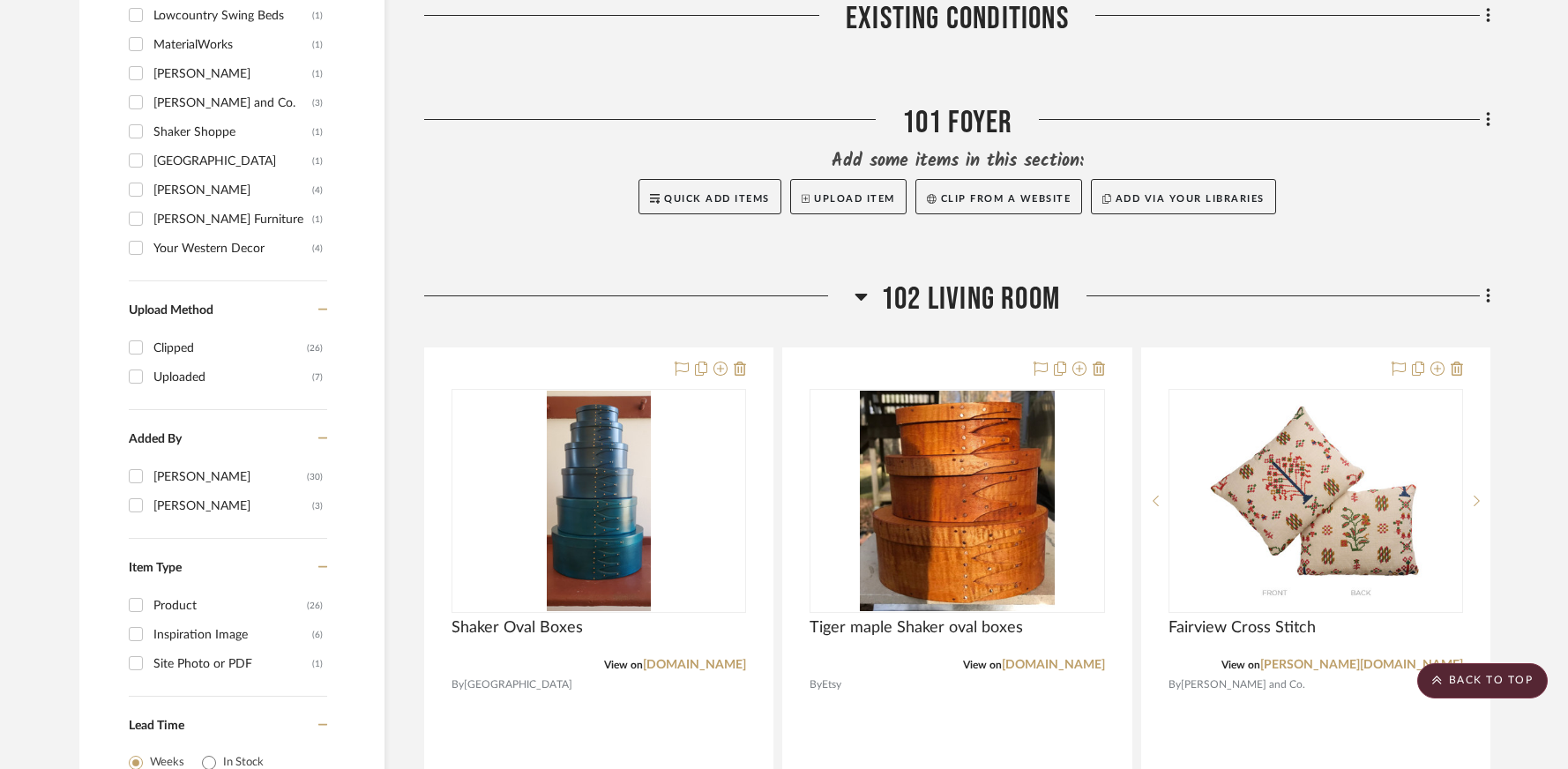
scroll to position [1569, 0]
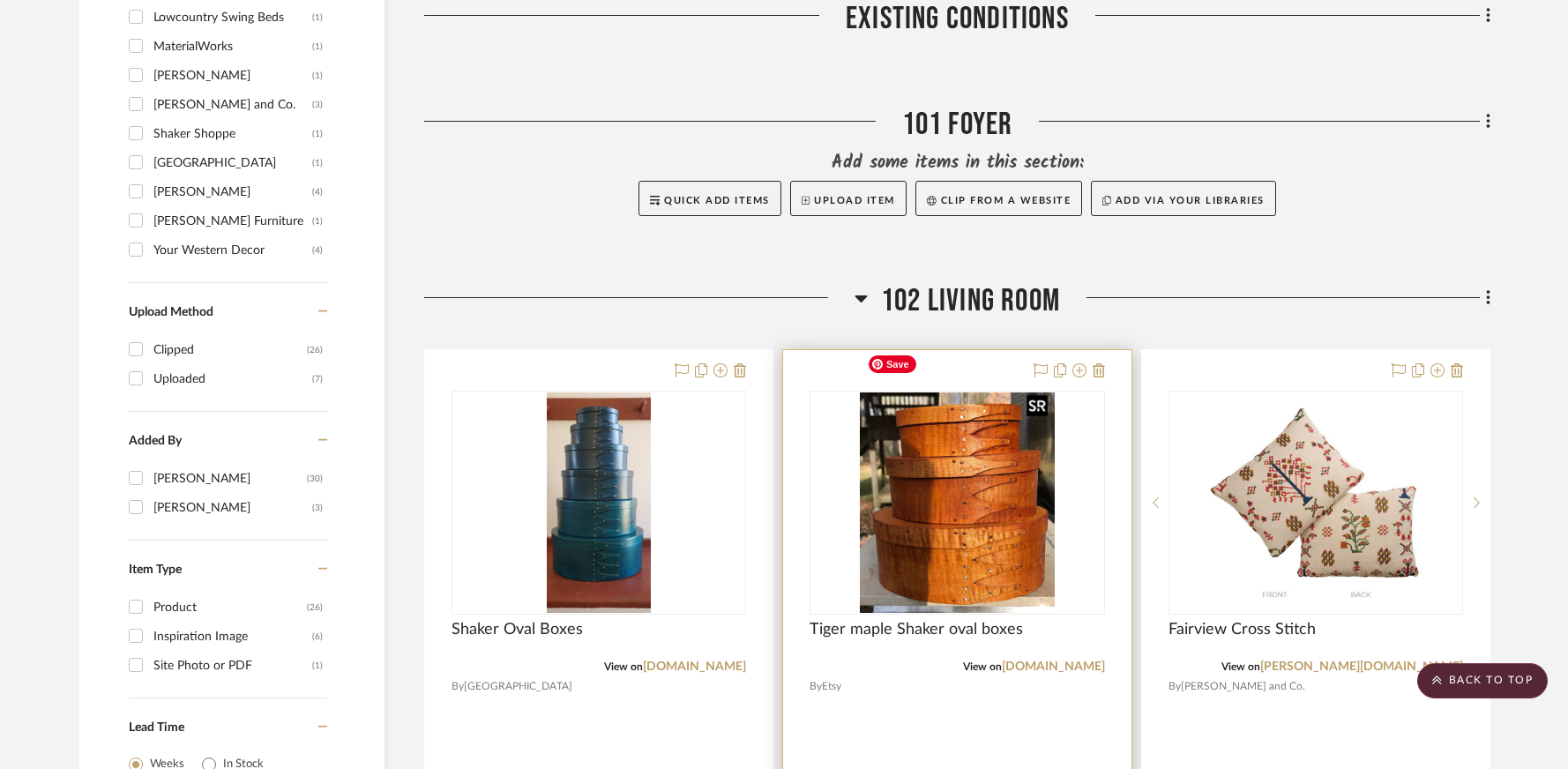
click at [976, 527] on img "0" at bounding box center [957, 502] width 195 height 220
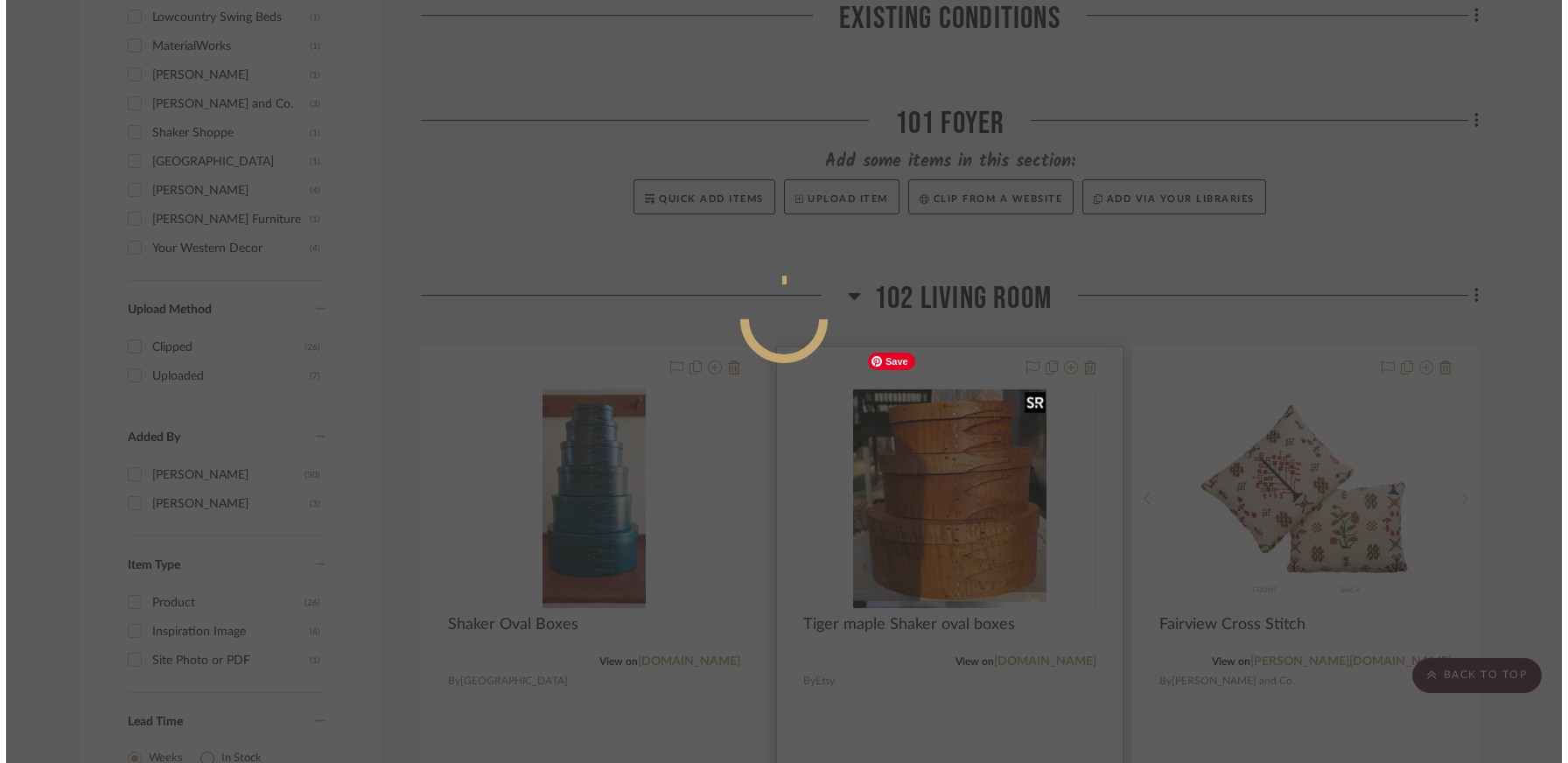
scroll to position [0, 0]
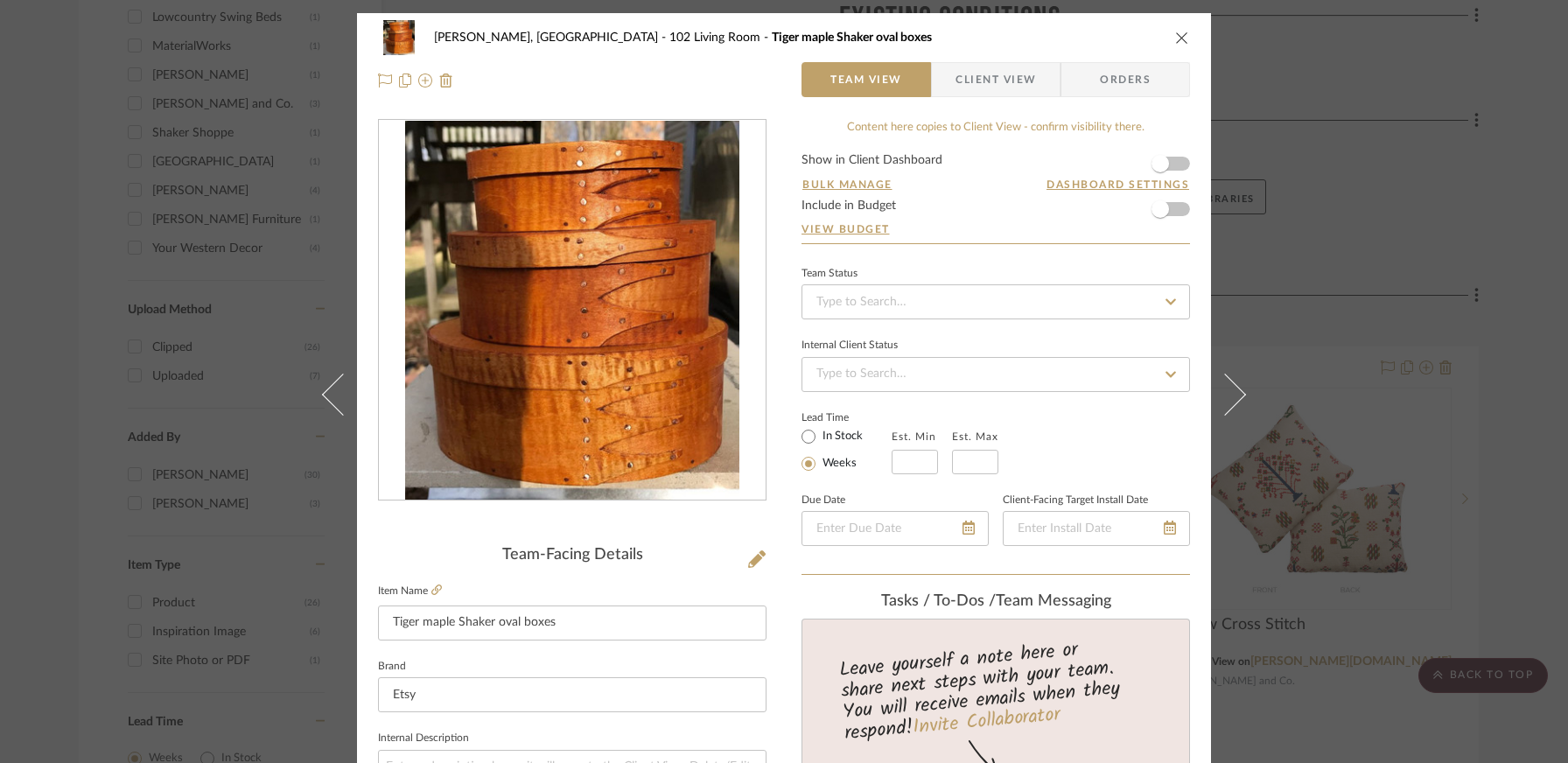
click at [514, 350] on img "0" at bounding box center [573, 310] width 336 height 380
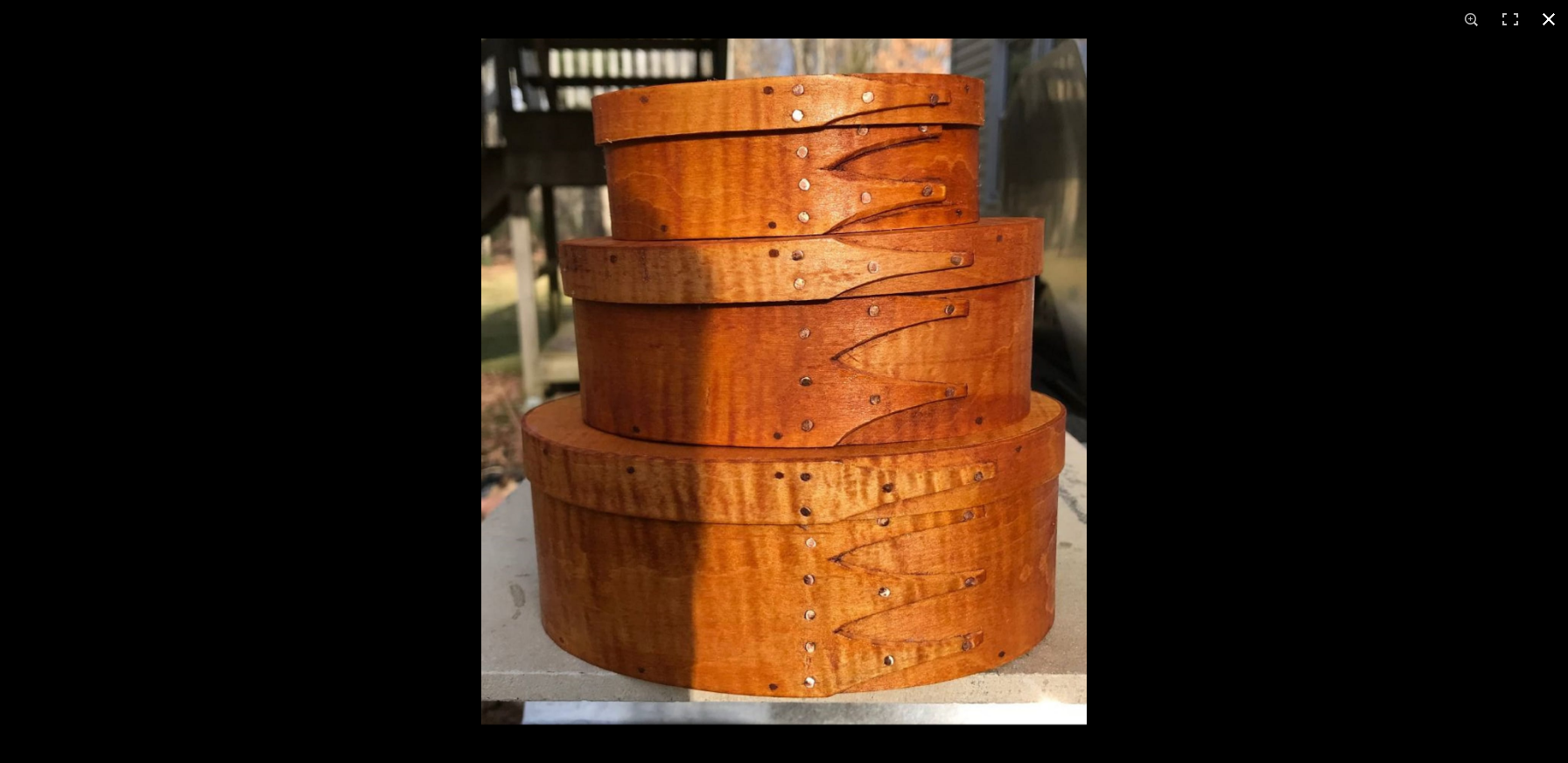
click at [1199, 16] on button at bounding box center [1548, 19] width 38 height 38
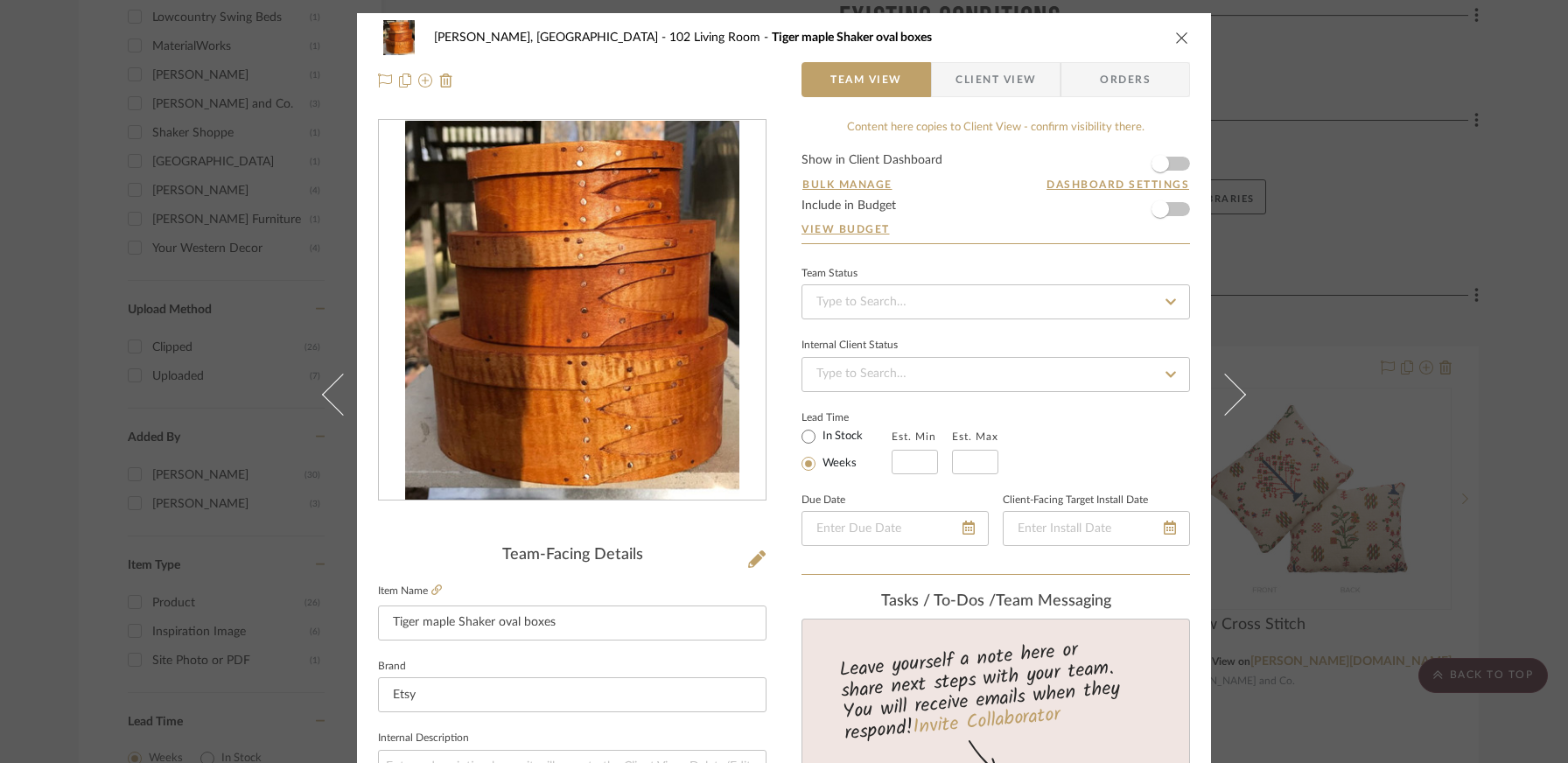
click at [1176, 36] on icon "close" at bounding box center [1182, 37] width 14 height 14
